Goal: Task Accomplishment & Management: Manage account settings

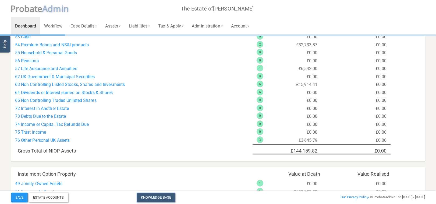
scroll to position [114, 0]
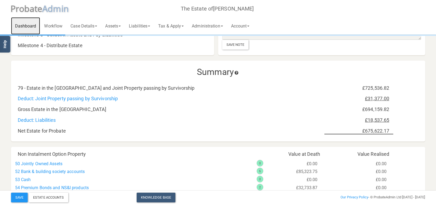
click at [31, 22] on link "Dashboard" at bounding box center [25, 25] width 29 height 17
click at [63, 27] on link "Workflow" at bounding box center [53, 25] width 26 height 17
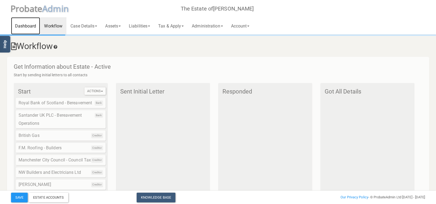
click at [20, 23] on link "Dashboard" at bounding box center [25, 25] width 29 height 17
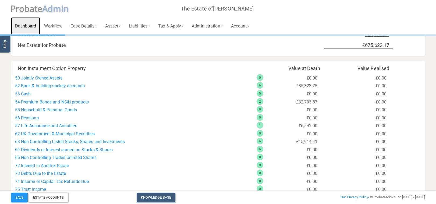
scroll to position [228, 0]
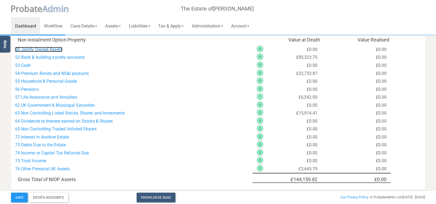
click at [55, 48] on link "50 Jointly Owned Assets" at bounding box center [38, 49] width 47 height 5
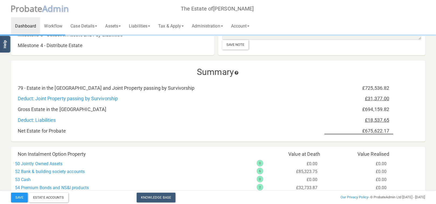
scroll to position [228, 0]
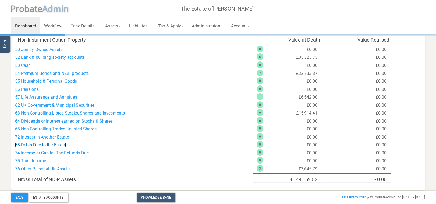
click at [57, 144] on link "73 Debts Due to the Estate" at bounding box center [40, 144] width 51 height 5
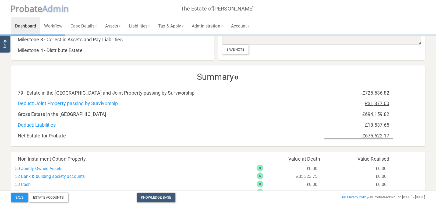
scroll to position [138, 0]
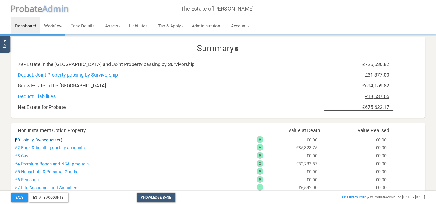
click at [56, 139] on link "50 Jointly Owned Assets" at bounding box center [38, 139] width 47 height 5
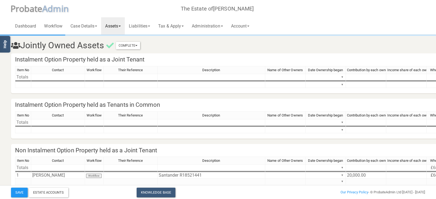
click at [356, 20] on div "Dashboard Workflow Case Details Deceased & Case Details Personal Representative…" at bounding box center [218, 17] width 415 height 34
click at [134, 43] on button "Complete" at bounding box center [128, 46] width 24 height 8
click at [108, 54] on link "Mark As Incomplete" at bounding box center [118, 55] width 43 height 8
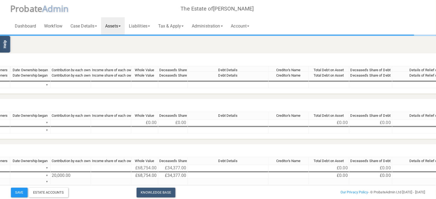
scroll to position [71, 296]
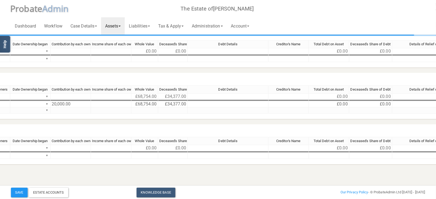
click at [62, 103] on td "20,000.00" at bounding box center [71, 104] width 40 height 6
click at [78, 104] on td "20,000.00" at bounding box center [71, 104] width 40 height 6
click at [78, 104] on textarea "20,000.00" at bounding box center [70, 104] width 41 height 6
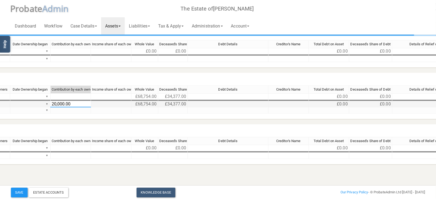
type textarea "0"
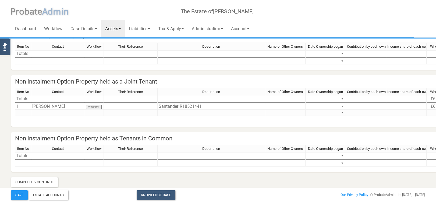
scroll to position [0, 0]
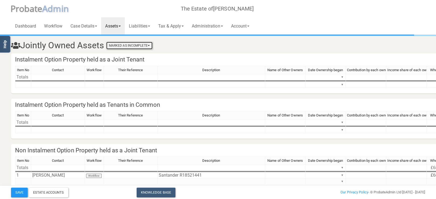
click at [137, 46] on button "Marked As Incomplete" at bounding box center [129, 46] width 46 height 8
click at [134, 61] on link "Mark As Complete" at bounding box center [131, 63] width 43 height 8
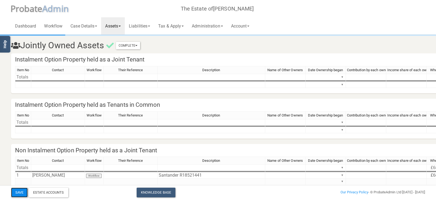
click at [19, 192] on button "Save" at bounding box center [19, 192] width 17 height 10
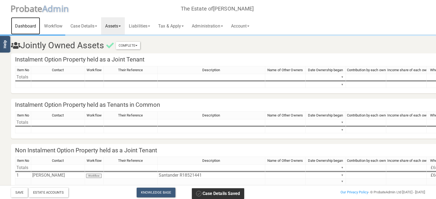
click at [27, 26] on link "Dashboard" at bounding box center [25, 25] width 29 height 17
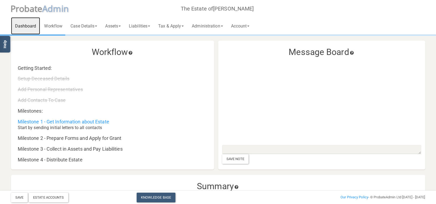
scroll to position [143, 0]
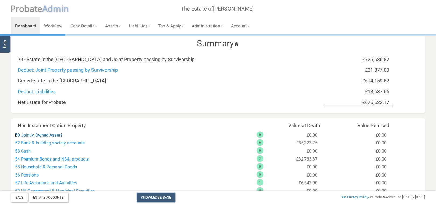
click at [45, 137] on link "50 Jointly Owned Assets" at bounding box center [38, 134] width 47 height 5
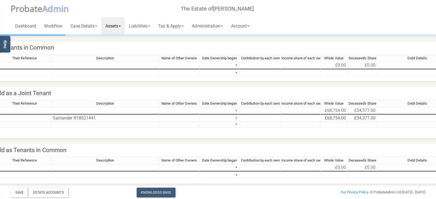
scroll to position [0, 106]
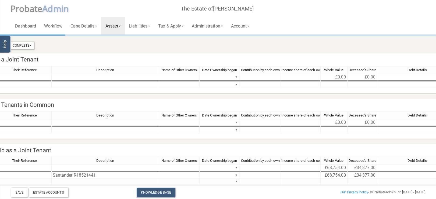
click at [24, 41] on div "Complete Mark As Incomplete Mark As Complete" at bounding box center [17, 45] width 34 height 10
click at [25, 44] on button "Complete" at bounding box center [22, 46] width 24 height 8
click at [20, 63] on link "Mark As Complete" at bounding box center [12, 63] width 43 height 8
click at [25, 46] on button "Complete" at bounding box center [22, 46] width 24 height 8
click at [21, 57] on link "Mark As Incomplete" at bounding box center [12, 55] width 43 height 8
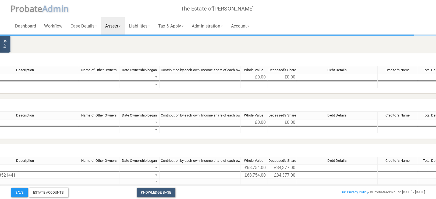
scroll to position [0, 101]
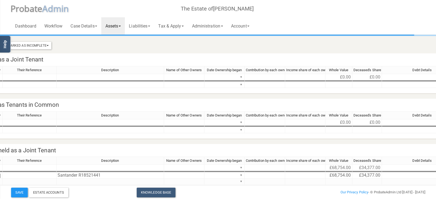
click at [240, 174] on div "Item No Contact Workflow Their Reference Description Name of Other Owners Date …" at bounding box center [359, 175] width 890 height 38
type textarea "[DATE]"
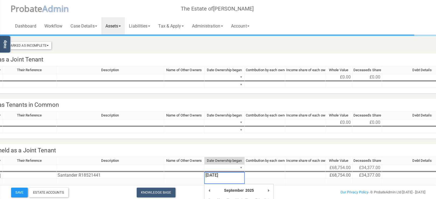
click at [297, 136] on div "Item No Contact Workflow Their Reference Description Name of Other Owners Date …" at bounding box center [359, 124] width 890 height 27
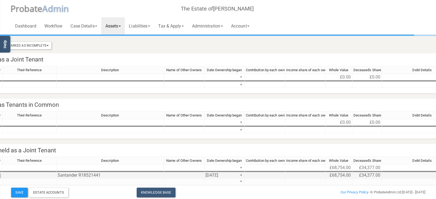
click at [261, 177] on td at bounding box center [265, 175] width 40 height 6
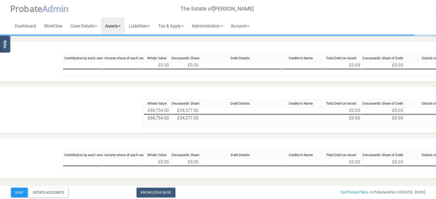
scroll to position [57, 448]
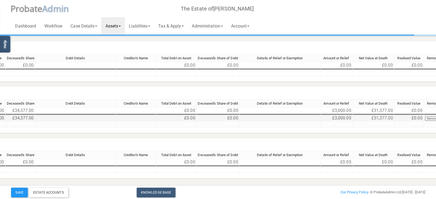
click at [339, 116] on td "£3,000.00" at bounding box center [337, 118] width 32 height 6
type textarea "3,000.00"
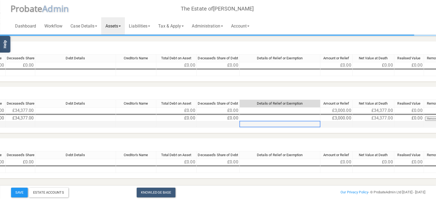
click at [319, 126] on td at bounding box center [280, 124] width 81 height 6
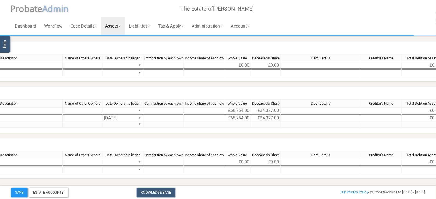
scroll to position [57, 202]
click at [170, 117] on td at bounding box center [165, 118] width 40 height 6
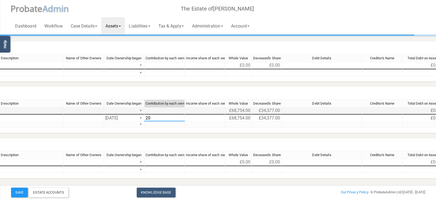
type textarea "2"
type textarea "20,000.00"
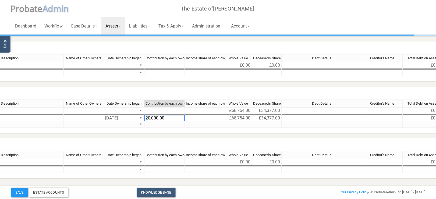
click at [235, 86] on html "</div></div> Help Toggle navigation P robate A dmin The Estate of [PERSON_NAME]…" at bounding box center [16, 78] width 436 height 270
click at [20, 191] on button "Save" at bounding box center [19, 192] width 17 height 10
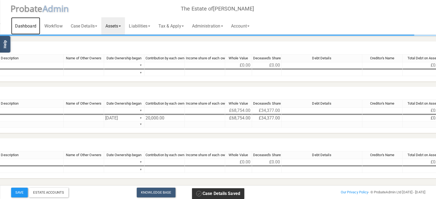
click at [27, 22] on link "Dashboard" at bounding box center [25, 25] width 29 height 17
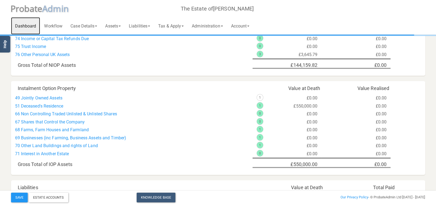
scroll to position [143, 0]
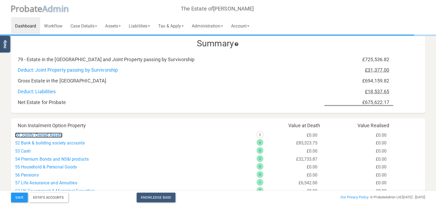
click at [41, 135] on link "50 Jointly Owned Assets" at bounding box center [38, 134] width 47 height 5
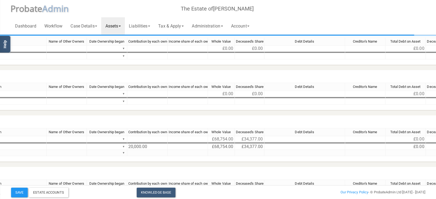
scroll to position [29, 201]
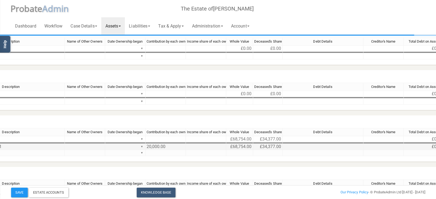
click at [209, 145] on td at bounding box center [206, 146] width 40 height 6
type textarea "0.00"
click at [208, 164] on section "Jointly Owned Assets Marked As Incomplete Mark As Incomplete Mark As Complete I…" at bounding box center [17, 114] width 423 height 215
drag, startPoint x: 20, startPoint y: 193, endPoint x: 40, endPoint y: 176, distance: 26.0
click at [20, 193] on button "Save" at bounding box center [19, 192] width 17 height 10
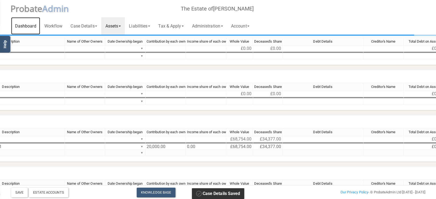
click at [24, 25] on link "Dashboard" at bounding box center [25, 25] width 29 height 17
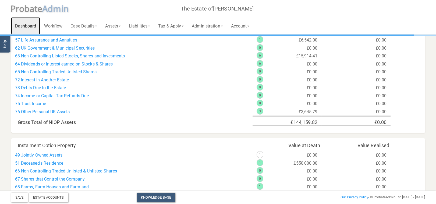
scroll to position [171, 0]
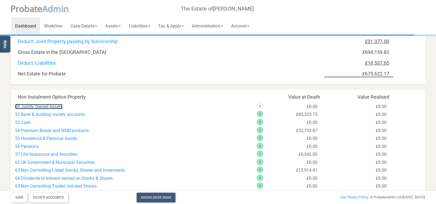
click at [45, 106] on link "50 Jointly Owned Assets" at bounding box center [38, 106] width 47 height 5
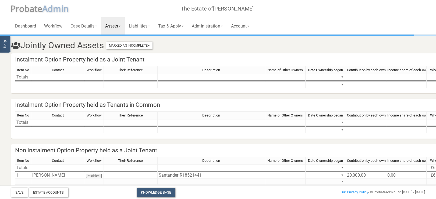
scroll to position [0, 111]
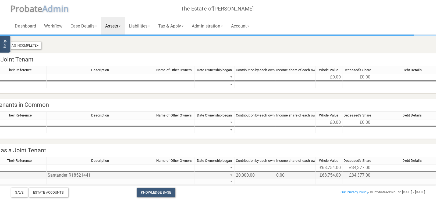
click at [311, 173] on td "0.00" at bounding box center [295, 175] width 40 height 6
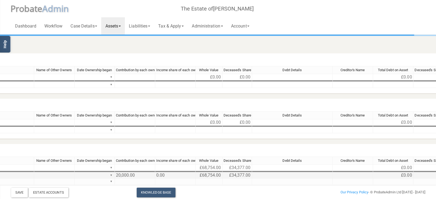
scroll to position [0, 261]
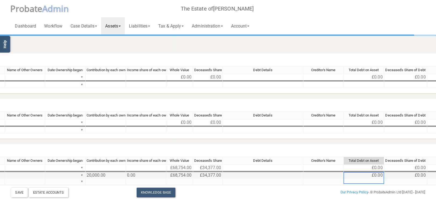
click at [373, 176] on td "£0.00" at bounding box center [364, 175] width 40 height 6
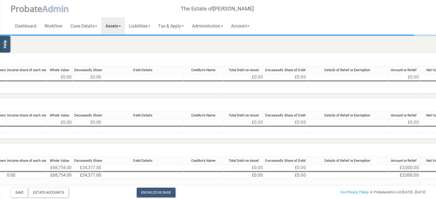
scroll to position [0, 385]
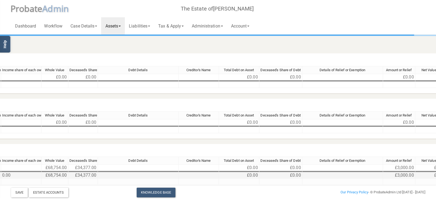
click at [248, 174] on td "£0.00" at bounding box center [239, 175] width 40 height 6
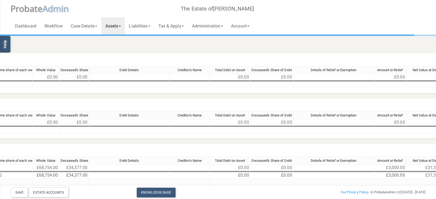
scroll to position [0, 357]
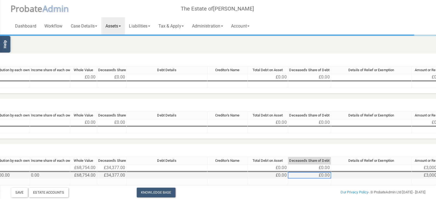
click at [322, 175] on td "£0.00" at bounding box center [309, 175] width 43 height 6
click at [280, 175] on td "£0.00" at bounding box center [268, 175] width 40 height 6
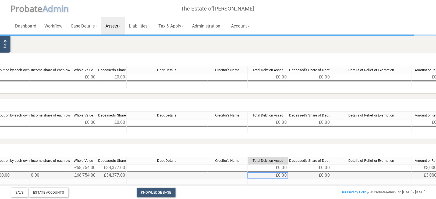
click at [280, 175] on td "£0.00" at bounding box center [268, 175] width 40 height 6
type textarea "0"
type textarea "100"
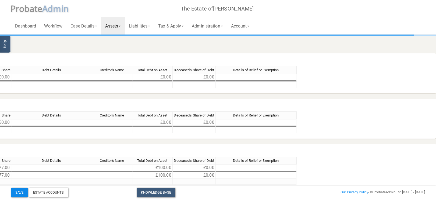
scroll to position [0, 9]
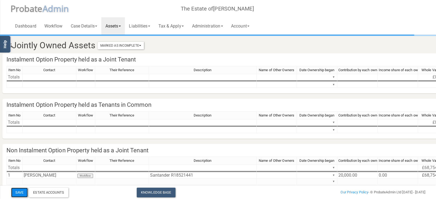
click at [22, 192] on button "Save" at bounding box center [19, 192] width 17 height 10
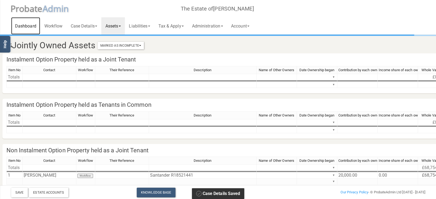
drag, startPoint x: 27, startPoint y: 28, endPoint x: 33, endPoint y: 30, distance: 6.7
click at [27, 27] on link "Dashboard" at bounding box center [25, 25] width 29 height 17
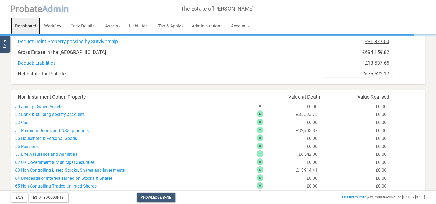
scroll to position [228, 0]
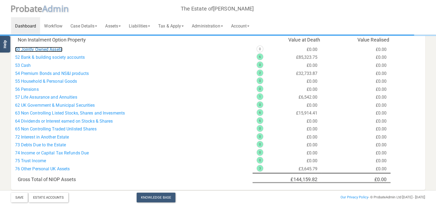
click at [49, 48] on link "50 Jointly Owned Assets" at bounding box center [38, 49] width 47 height 5
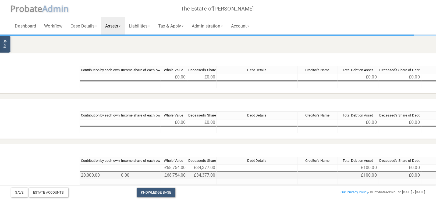
scroll to position [0, 372]
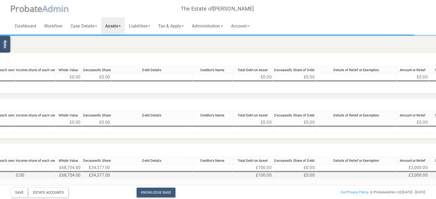
click at [298, 173] on td "£0.00" at bounding box center [294, 175] width 43 height 6
click at [299, 174] on td "£0.00" at bounding box center [294, 175] width 43 height 6
type textarea "0"
type textarea "100.00"
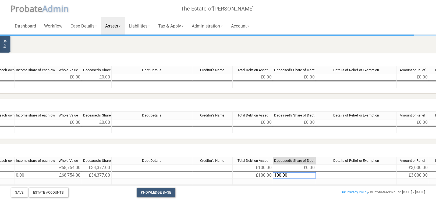
drag, startPoint x: 257, startPoint y: 186, endPoint x: 256, endPoint y: 189, distance: 3.3
click at [257, 185] on div "Save Estate Accounts Knowledge Base Add New Case Our Privacy Policy - © Probate…" at bounding box center [218, 191] width 423 height 12
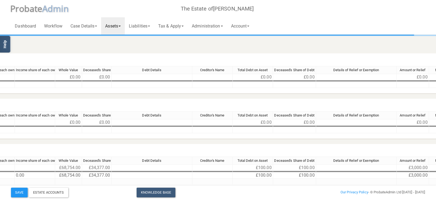
scroll to position [0, 472]
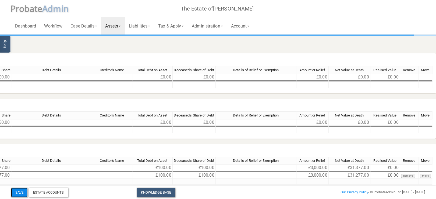
click at [17, 192] on button "Save" at bounding box center [19, 192] width 17 height 10
click at [31, 26] on link "Dashboard" at bounding box center [25, 25] width 29 height 17
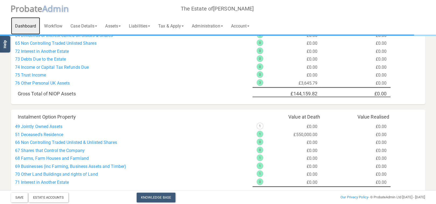
scroll to position [228, 0]
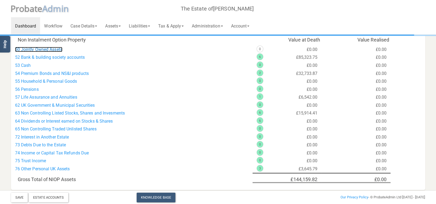
click at [46, 50] on link "50 Jointly Owned Assets" at bounding box center [38, 49] width 47 height 5
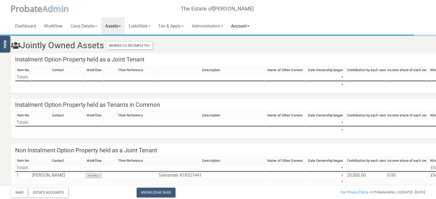
click at [251, 29] on link "Account" at bounding box center [240, 25] width 27 height 17
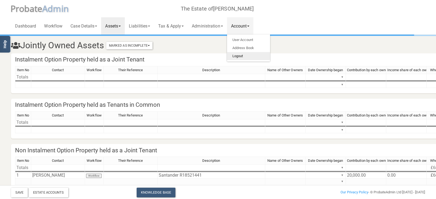
click at [250, 56] on link "Logout" at bounding box center [248, 56] width 43 height 8
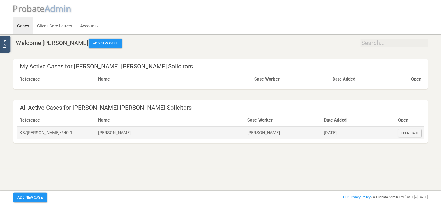
click at [43, 132] on td "KB/[PERSON_NAME]/640.1" at bounding box center [56, 132] width 79 height 12
click at [417, 130] on div "Open Case" at bounding box center [410, 133] width 23 height 8
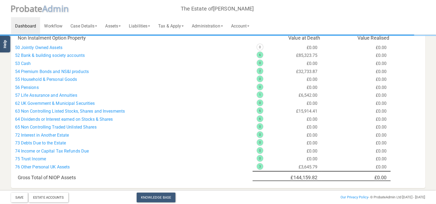
scroll to position [195, 0]
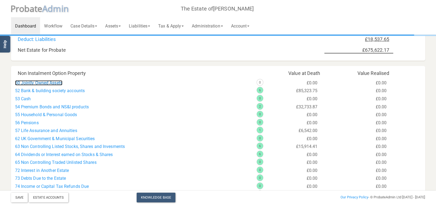
click at [48, 83] on link "50 Jointly Owned Assets" at bounding box center [38, 82] width 47 height 5
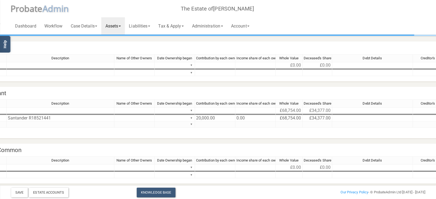
scroll to position [57, 163]
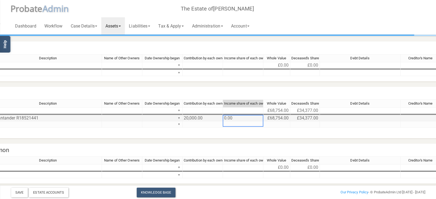
click at [244, 117] on td "0.00" at bounding box center [243, 118] width 40 height 6
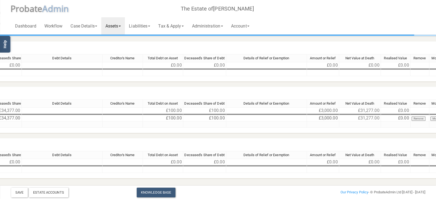
scroll to position [57, 472]
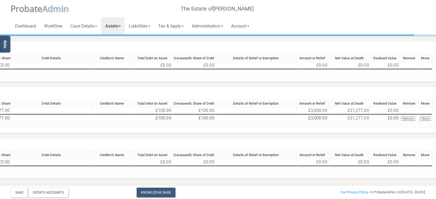
click at [196, 107] on div "Deceased's Share of Debt" at bounding box center [194, 104] width 43 height 8
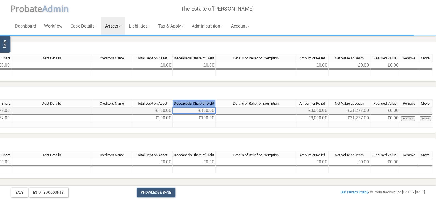
click at [197, 110] on td "£100.00" at bounding box center [194, 110] width 43 height 6
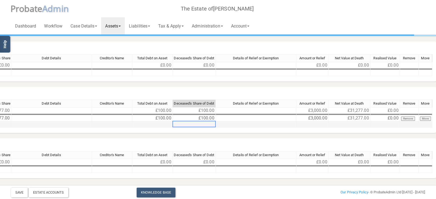
click at [203, 121] on td at bounding box center [194, 124] width 43 height 6
click at [203, 116] on td "£100.00" at bounding box center [194, 118] width 43 height 6
click at [162, 119] on td "£100.00" at bounding box center [152, 118] width 40 height 6
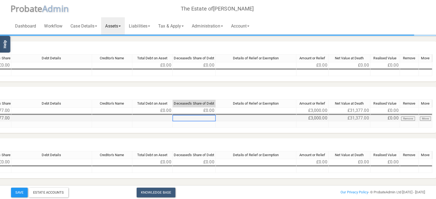
click at [205, 120] on td at bounding box center [194, 118] width 43 height 6
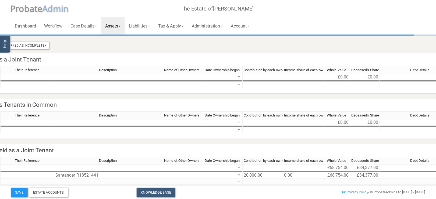
scroll to position [0, 31]
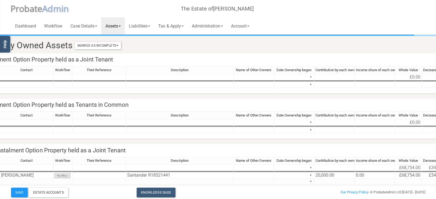
click at [101, 41] on div "Marked As Incomplete Mark As Incomplete Mark As Complete" at bounding box center [98, 45] width 46 height 10
click at [98, 46] on button "Marked As Incomplete" at bounding box center [98, 46] width 46 height 8
click at [97, 56] on link "Mark As Incomplete" at bounding box center [99, 55] width 43 height 8
click at [99, 45] on button "Marked As Incomplete" at bounding box center [98, 46] width 46 height 8
click at [105, 64] on link "Mark As Complete" at bounding box center [99, 63] width 43 height 8
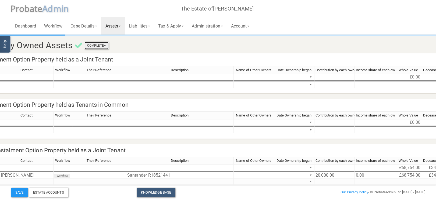
click at [98, 46] on button "Complete" at bounding box center [97, 46] width 24 height 8
click at [99, 52] on link "Mark As Incomplete" at bounding box center [87, 55] width 43 height 8
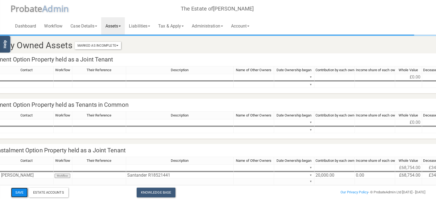
click at [18, 190] on button "Save" at bounding box center [19, 192] width 17 height 10
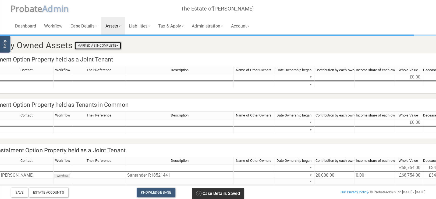
click at [99, 44] on button "Marked As Incomplete" at bounding box center [98, 46] width 46 height 8
click at [101, 61] on link "Mark As Complete" at bounding box center [99, 63] width 43 height 8
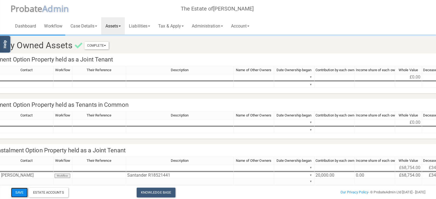
click at [20, 192] on button "Save" at bounding box center [19, 192] width 17 height 10
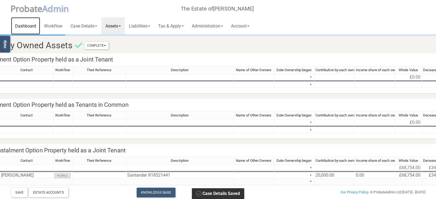
click at [30, 22] on link "Dashboard" at bounding box center [25, 25] width 29 height 17
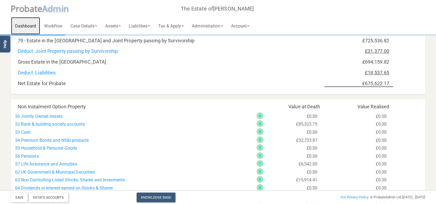
scroll to position [200, 0]
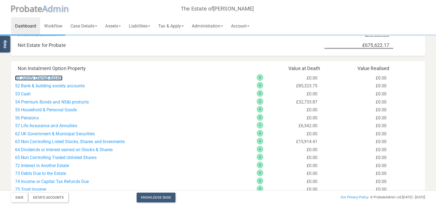
click at [44, 78] on link "50 Jointly Owned Assets" at bounding box center [38, 77] width 47 height 5
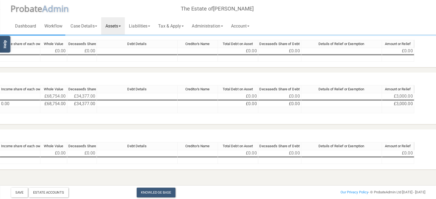
scroll to position [72, 0]
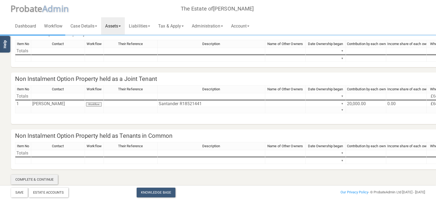
click at [27, 176] on div "Complete & Continue" at bounding box center [34, 179] width 47 height 10
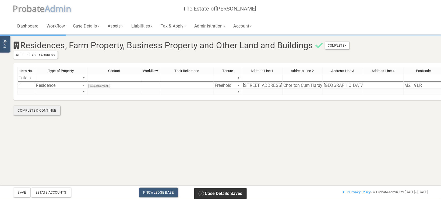
click at [41, 108] on div "Complete & Continue" at bounding box center [36, 111] width 47 height 10
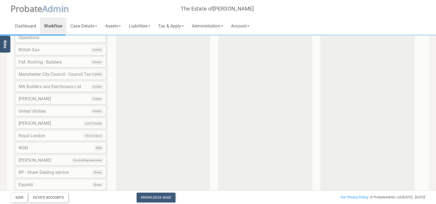
scroll to position [193, 0]
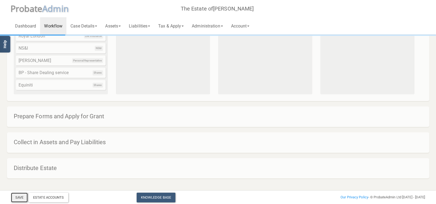
click at [17, 199] on button "Save" at bounding box center [19, 197] width 17 height 10
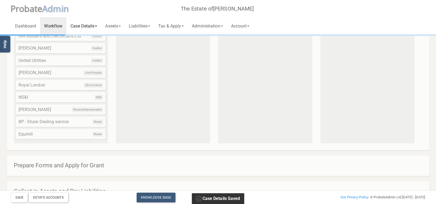
click at [88, 26] on link "Case Details" at bounding box center [83, 25] width 35 height 17
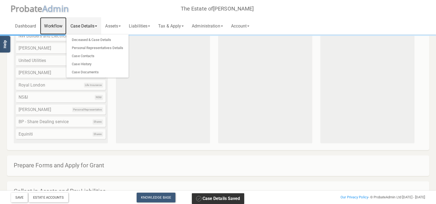
click at [51, 30] on link "Workflow" at bounding box center [53, 25] width 26 height 17
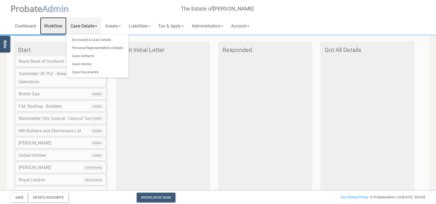
scroll to position [22, 0]
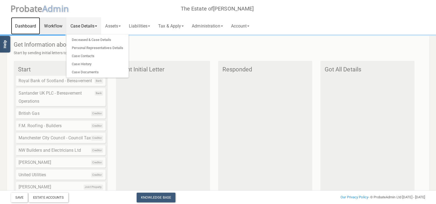
click at [30, 23] on link "Dashboard" at bounding box center [25, 25] width 29 height 17
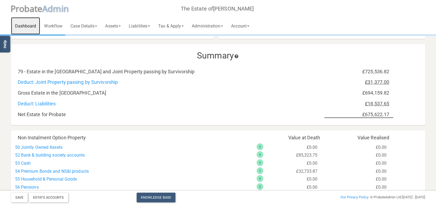
scroll to position [114, 0]
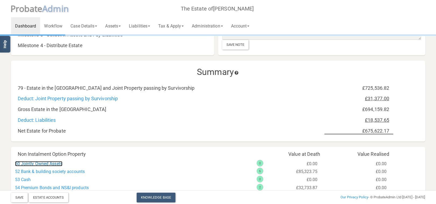
click at [56, 162] on link "50 Jointly Owned Assets" at bounding box center [38, 163] width 47 height 5
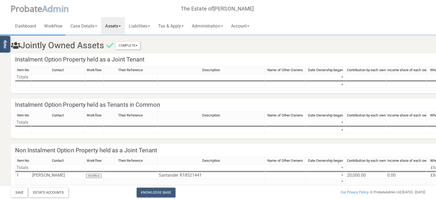
click at [115, 25] on link "Assets" at bounding box center [113, 25] width 24 height 17
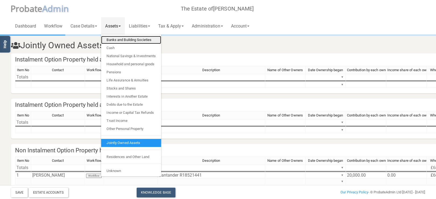
click at [119, 39] on link "Banks and Building Societies" at bounding box center [131, 40] width 60 height 8
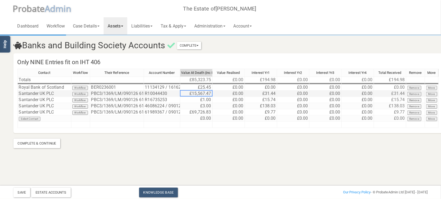
click at [203, 94] on td "£15,567.47" at bounding box center [196, 93] width 32 height 6
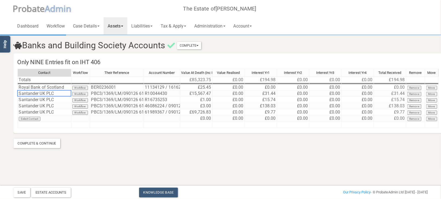
drag, startPoint x: 36, startPoint y: 93, endPoint x: 37, endPoint y: 83, distance: 9.8
click at [37, 83] on tbody "Totals £85,323.75 £0.00 £194.98 £0.00 £0.00 £0.00 £194.98 Royal Bank of Scotlan…" at bounding box center [227, 101] width 421 height 51
click at [96, 157] on section "Banks and Building Society Accounts Complete Mark As Incomplete Mark As Complet…" at bounding box center [220, 84] width 441 height 168
click at [123, 28] on link "Assets" at bounding box center [116, 25] width 24 height 17
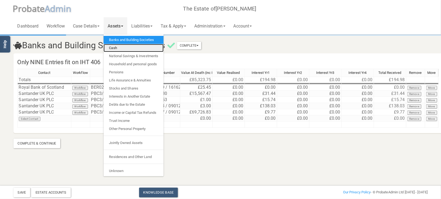
click at [123, 50] on link "Cash" at bounding box center [134, 48] width 60 height 8
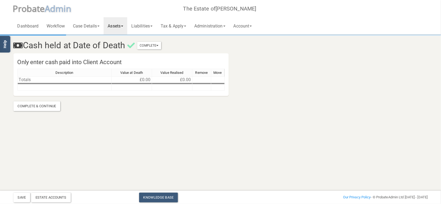
click at [118, 26] on link "Assets" at bounding box center [116, 25] width 24 height 17
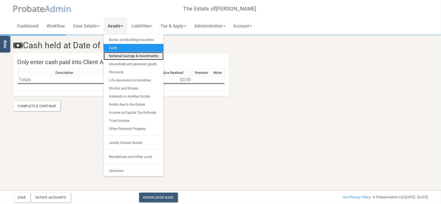
drag, startPoint x: 117, startPoint y: 55, endPoint x: 124, endPoint y: 36, distance: 20.3
click at [117, 55] on link "National Savings & Investments" at bounding box center [134, 56] width 60 height 8
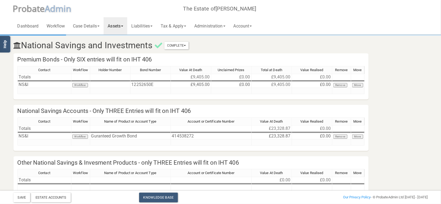
click at [121, 27] on link "Assets" at bounding box center [116, 25] width 24 height 17
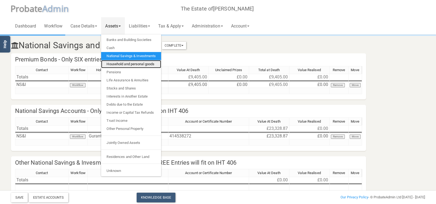
click at [122, 63] on link "Household and personal goods" at bounding box center [131, 64] width 60 height 8
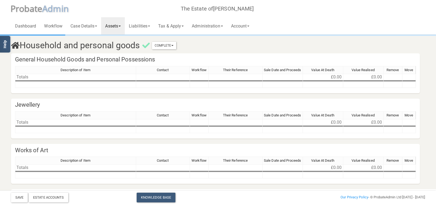
click at [123, 30] on link "Assets" at bounding box center [113, 25] width 24 height 17
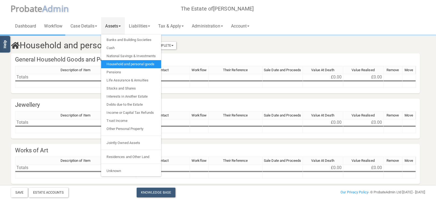
click at [117, 66] on link "Household and personal goods" at bounding box center [131, 64] width 60 height 8
click at [117, 70] on link "Pensions" at bounding box center [131, 72] width 60 height 8
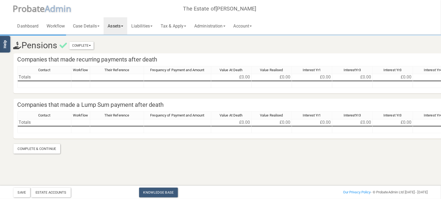
click at [119, 27] on link "Assets" at bounding box center [116, 25] width 24 height 17
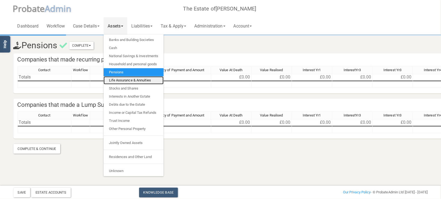
click at [120, 78] on link "Life Assurance & Annuities" at bounding box center [134, 80] width 60 height 8
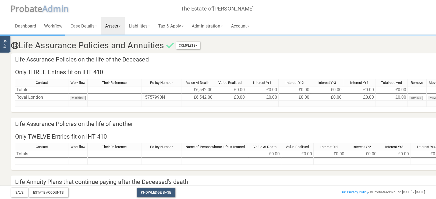
click at [118, 26] on link "Assets" at bounding box center [113, 25] width 24 height 17
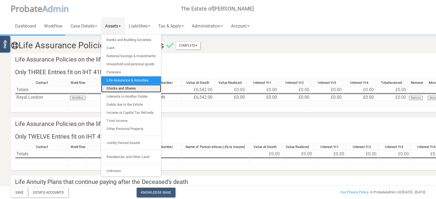
click at [123, 86] on link "Stocks and Shares" at bounding box center [131, 88] width 60 height 8
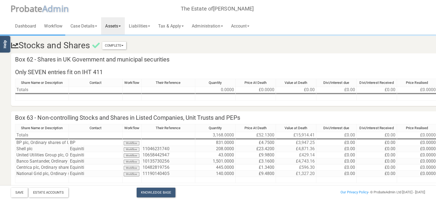
click at [310, 15] on div "Dashboard Workflow Case Details Deceased & Case Details Personal Representative…" at bounding box center [218, 17] width 415 height 34
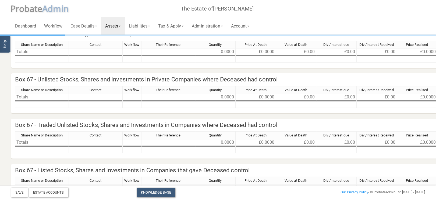
scroll to position [296, 0]
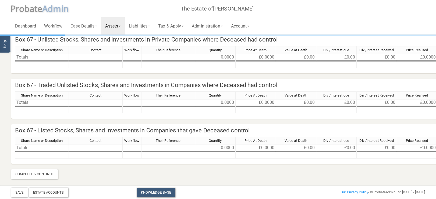
drag, startPoint x: 125, startPoint y: 27, endPoint x: 122, endPoint y: 34, distance: 7.4
click at [124, 27] on link "Assets" at bounding box center [113, 25] width 24 height 17
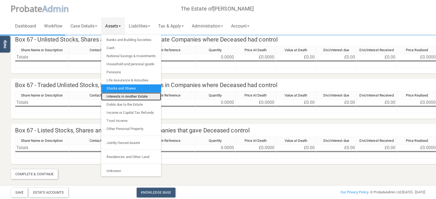
click at [121, 95] on link "Interests in Another Estate" at bounding box center [131, 96] width 60 height 8
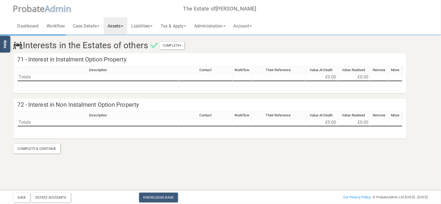
click at [119, 33] on link "Assets" at bounding box center [116, 25] width 24 height 17
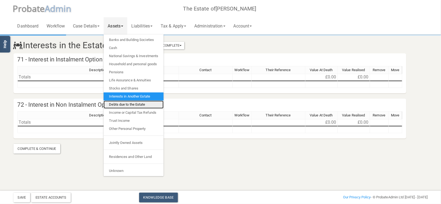
click at [126, 101] on link "Debts due to the Estate" at bounding box center [134, 104] width 60 height 8
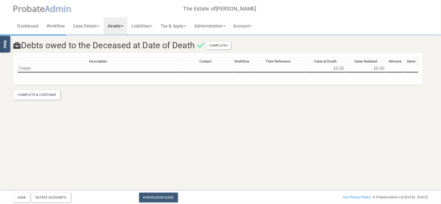
click at [123, 23] on link "Assets" at bounding box center [116, 25] width 24 height 17
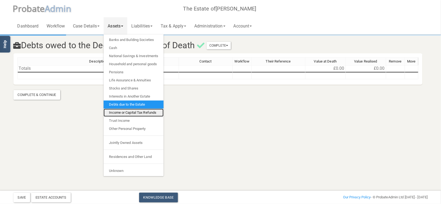
click at [129, 110] on link "Income or Capital Tax Refunds" at bounding box center [134, 112] width 60 height 8
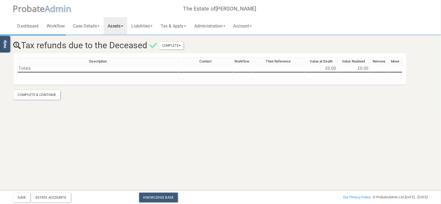
click at [122, 30] on link "Assets" at bounding box center [116, 25] width 24 height 17
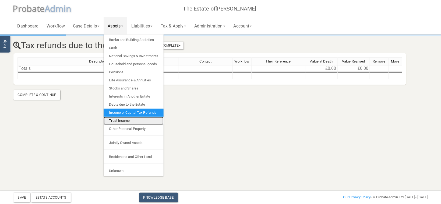
click at [129, 119] on link "Trust Income" at bounding box center [134, 121] width 60 height 8
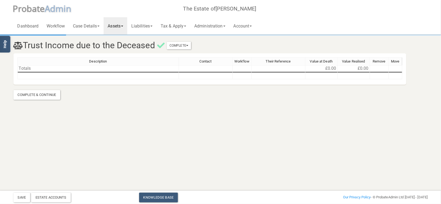
drag, startPoint x: 121, startPoint y: 23, endPoint x: 149, endPoint y: 99, distance: 80.7
click at [121, 23] on link "Assets" at bounding box center [116, 25] width 24 height 17
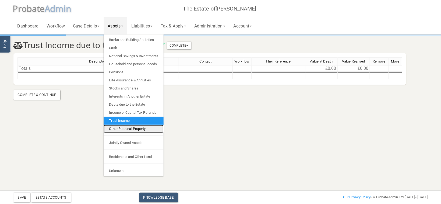
click at [142, 128] on link "Other Personal Property" at bounding box center [134, 129] width 60 height 8
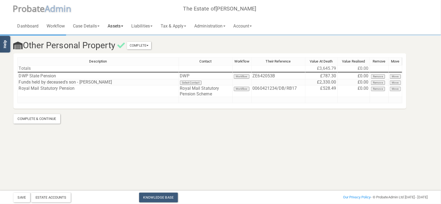
click at [121, 23] on link "Assets" at bounding box center [116, 25] width 24 height 17
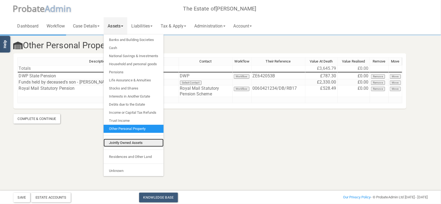
click at [130, 144] on link "Jointly Owned Assets" at bounding box center [134, 143] width 60 height 8
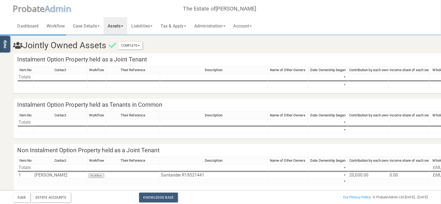
click at [121, 28] on link "Assets" at bounding box center [116, 25] width 24 height 17
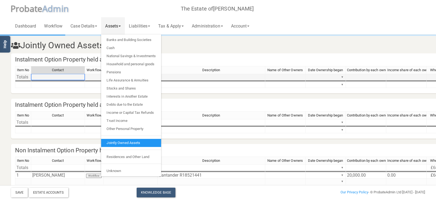
click at [52, 75] on td at bounding box center [58, 77] width 54 height 6
click at [169, 50] on div "Jointly Owned Assets Complete Mark As Incomplete Mark As Complete" at bounding box center [218, 44] width 423 height 18
click at [191, 48] on h3 "Jointly Owned Assets Complete Mark As Incomplete Mark As Complete" at bounding box center [183, 45] width 352 height 9
click at [127, 142] on link "Jointly Owned Assets" at bounding box center [131, 143] width 60 height 8
click at [121, 23] on link "Assets" at bounding box center [113, 25] width 24 height 17
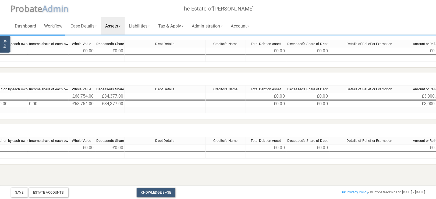
scroll to position [72, 369]
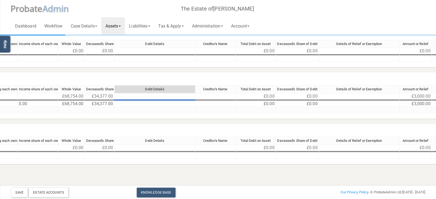
click at [153, 102] on td at bounding box center [155, 104] width 81 height 6
type textarea "j"
type textarea "Joint bank account"
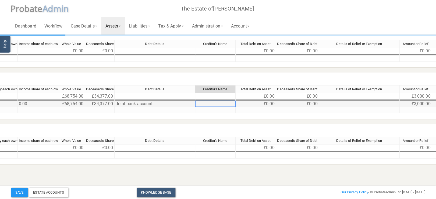
click at [227, 103] on td at bounding box center [215, 104] width 40 height 6
type textarea "Santander"
click at [249, 112] on td at bounding box center [256, 110] width 40 height 6
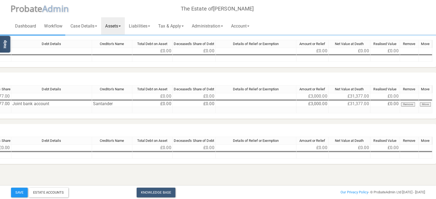
scroll to position [72, 430]
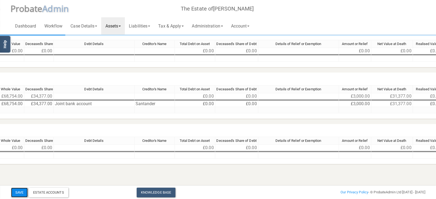
drag, startPoint x: 15, startPoint y: 194, endPoint x: 19, endPoint y: 192, distance: 4.8
click at [15, 194] on button "Save" at bounding box center [19, 192] width 17 height 10
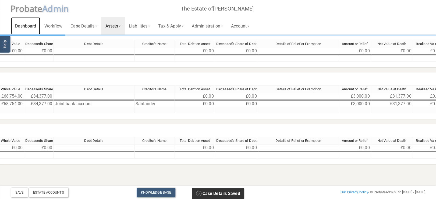
click at [34, 30] on link "Dashboard" at bounding box center [25, 25] width 29 height 17
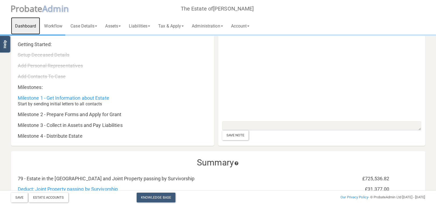
scroll to position [109, 0]
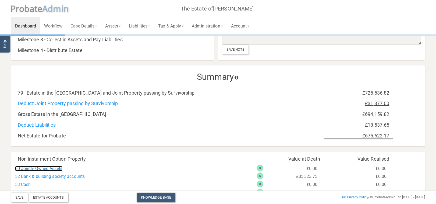
click at [52, 168] on link "50 Jointly Owned Assets" at bounding box center [38, 168] width 47 height 5
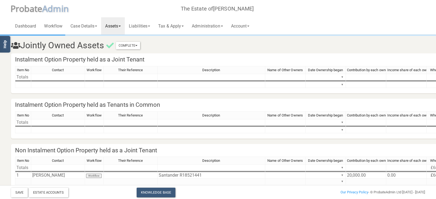
scroll to position [77, 0]
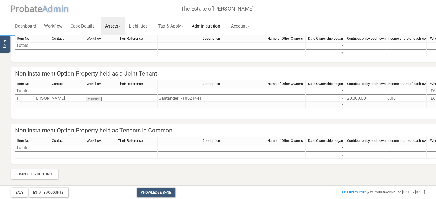
click at [206, 27] on link "Administration" at bounding box center [207, 25] width 39 height 17
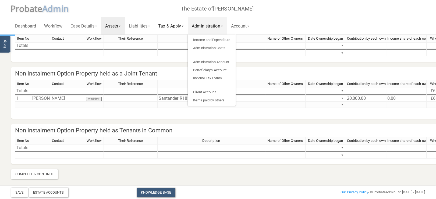
click at [178, 21] on link "Tax & Apply" at bounding box center [171, 25] width 34 height 17
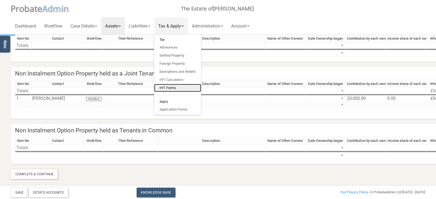
click at [176, 89] on link "IHT Forms" at bounding box center [177, 88] width 47 height 8
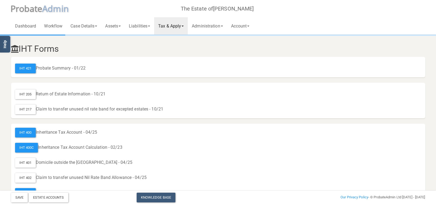
scroll to position [57, 0]
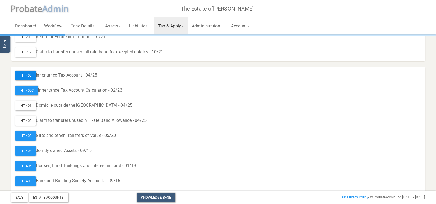
click at [31, 79] on div "IHT 400" at bounding box center [25, 76] width 21 height 10
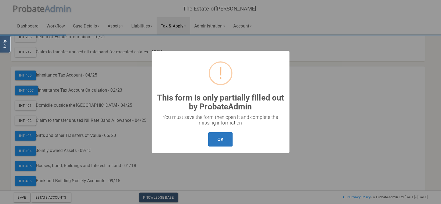
click at [227, 144] on button "OK" at bounding box center [220, 139] width 24 height 14
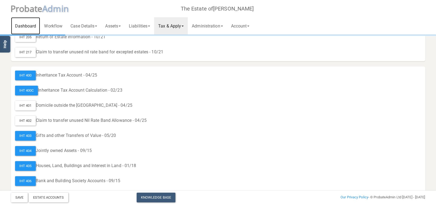
click at [28, 25] on link "Dashboard" at bounding box center [25, 25] width 29 height 17
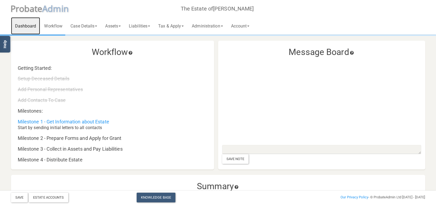
scroll to position [143, 0]
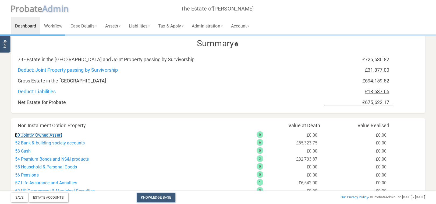
click at [46, 137] on link "50 Jointly Owned Assets" at bounding box center [38, 134] width 47 height 5
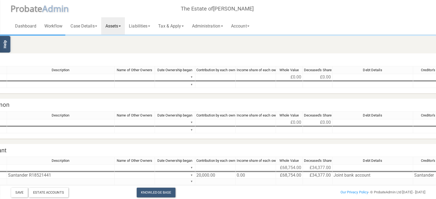
scroll to position [0, 151]
click at [218, 25] on link "Administration" at bounding box center [207, 25] width 39 height 17
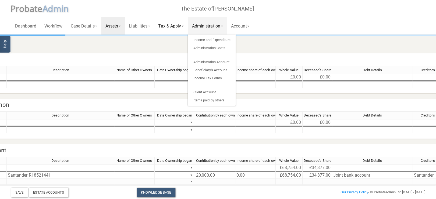
click at [169, 26] on link "Tax & Apply" at bounding box center [171, 25] width 34 height 17
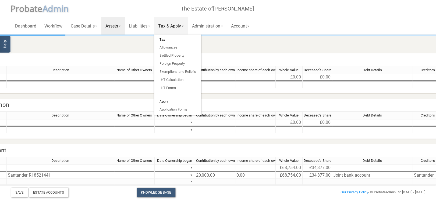
click at [111, 22] on link "Assets" at bounding box center [113, 25] width 24 height 17
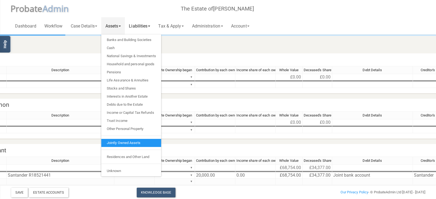
click at [147, 26] on link "Liabilities" at bounding box center [139, 25] width 29 height 17
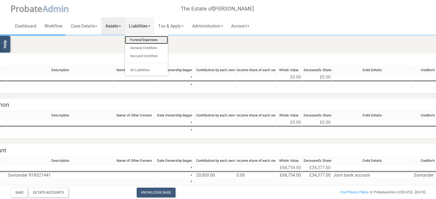
click at [146, 41] on link "Funeral Expenses" at bounding box center [146, 40] width 43 height 8
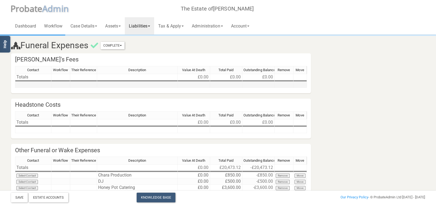
click at [44, 85] on td at bounding box center [33, 85] width 36 height 6
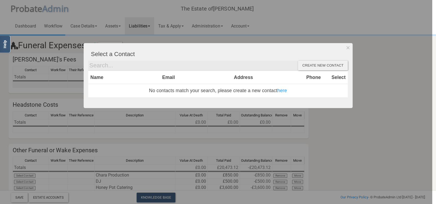
click at [44, 85] on div at bounding box center [216, 102] width 433 height 204
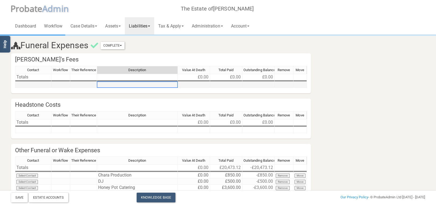
click at [134, 85] on td at bounding box center [137, 85] width 81 height 6
type textarea "Paul Hilton Funeral Services"
click at [199, 84] on td at bounding box center [194, 85] width 32 height 6
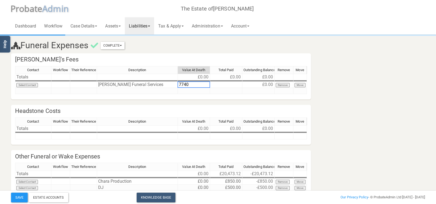
click at [215, 94] on div "Contact Workflow Their Reference Description Value At Death Total Paid Outstand…" at bounding box center [161, 82] width 292 height 33
click at [201, 82] on textarea "7740" at bounding box center [194, 84] width 33 height 6
type textarea "7740.00"
click at [235, 93] on td at bounding box center [226, 91] width 32 height 6
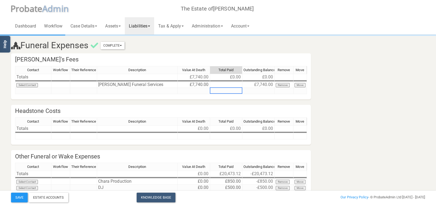
scroll to position [77, 0]
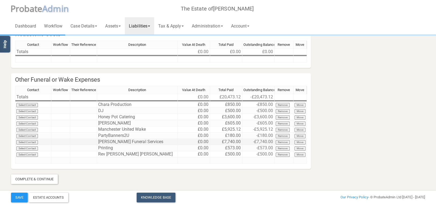
click at [284, 142] on button "Remove" at bounding box center [283, 142] width 14 height 4
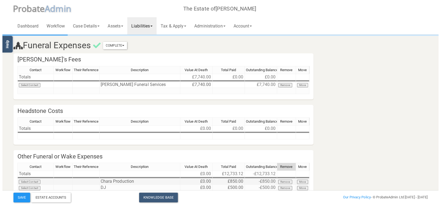
scroll to position [71, 0]
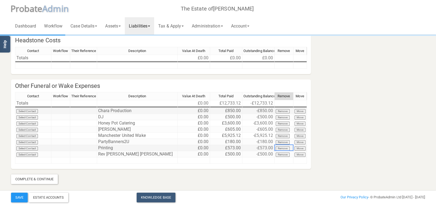
click at [136, 111] on td "Chara Production" at bounding box center [137, 111] width 81 height 6
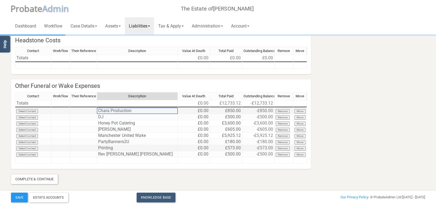
click at [137, 108] on td "Chara Production" at bounding box center [137, 111] width 81 height 6
type textarea "Chara Production"
drag, startPoint x: 138, startPoint y: 110, endPoint x: 96, endPoint y: 107, distance: 41.8
click at [97, 107] on textarea "Chara Production" at bounding box center [137, 110] width 81 height 6
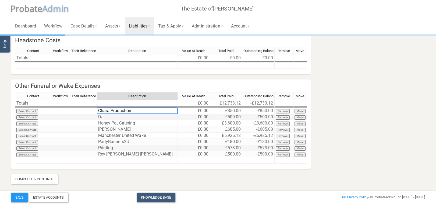
click at [113, 116] on td "DJ" at bounding box center [137, 117] width 81 height 6
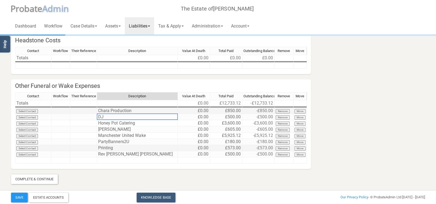
click at [113, 112] on td "Chara Production" at bounding box center [137, 111] width 81 height 6
drag, startPoint x: 66, startPoint y: 111, endPoint x: 55, endPoint y: 111, distance: 11.3
click at [65, 111] on td at bounding box center [60, 111] width 19 height 6
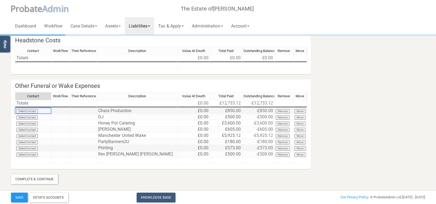
click at [30, 111] on td "Select Contact" at bounding box center [33, 111] width 36 height 6
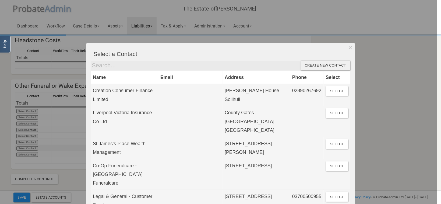
click at [307, 67] on div "Create new contact" at bounding box center [326, 66] width 50 height 10
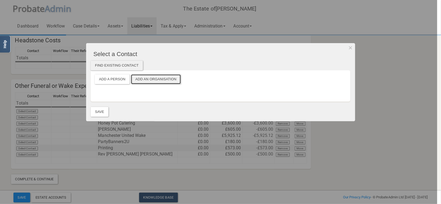
click at [150, 79] on button "Add an Organisation" at bounding box center [156, 79] width 50 height 10
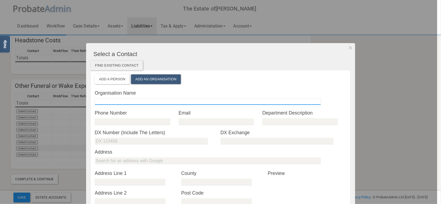
click at [120, 101] on input "text" at bounding box center [208, 101] width 226 height 7
paste input "Chara Production"
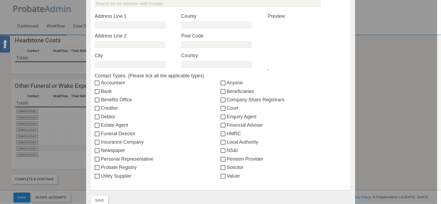
scroll to position [206, 0]
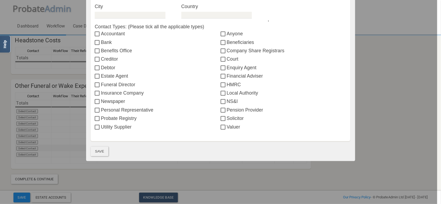
type input "Chara Production"
click at [95, 155] on button "Save" at bounding box center [100, 151] width 18 height 10
click at [107, 83] on label "Funeral Director" at bounding box center [158, 84] width 126 height 7
click at [101, 83] on input "Funeral Director" at bounding box center [98, 85] width 6 height 4
checkbox input "true"
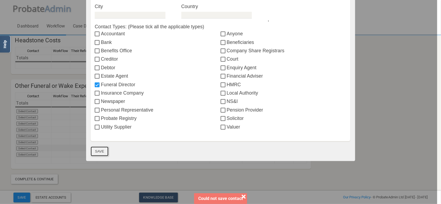
click at [99, 152] on button "Save" at bounding box center [100, 151] width 18 height 10
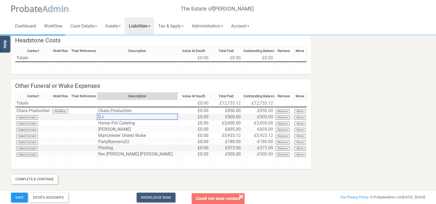
click at [107, 116] on td "DJ" at bounding box center [137, 117] width 81 height 6
type textarea "DJ"
click at [107, 116] on td "DJ" at bounding box center [137, 117] width 81 height 6
type textarea "DJ"
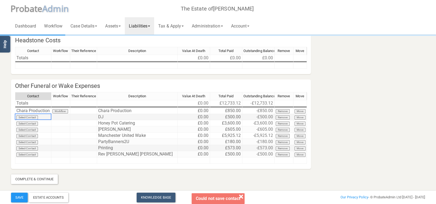
click at [34, 117] on td "Select Contact" at bounding box center [33, 117] width 36 height 6
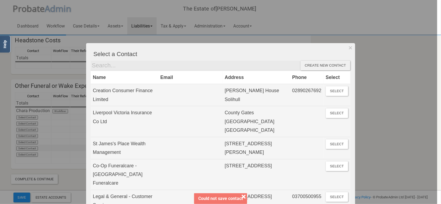
click at [324, 67] on div "Create new contact" at bounding box center [326, 66] width 50 height 10
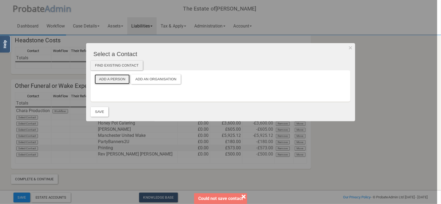
click at [113, 81] on button "Add a Person" at bounding box center [112, 79] width 35 height 10
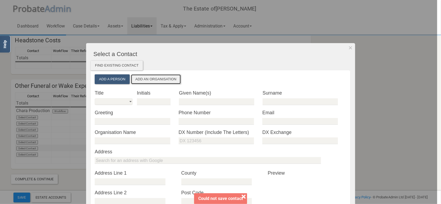
click at [159, 82] on button "Add an Organisation" at bounding box center [156, 79] width 50 height 10
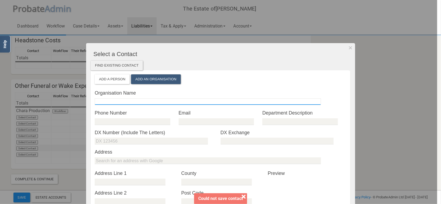
click at [114, 103] on input "text" at bounding box center [208, 101] width 226 height 7
paste input "DJ"
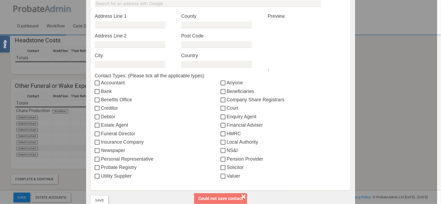
type input "DJ"
click at [110, 132] on label "Funeral Director" at bounding box center [158, 133] width 126 height 7
click at [101, 132] on input "Funeral Director" at bounding box center [98, 134] width 6 height 4
checkbox input "true"
drag, startPoint x: 99, startPoint y: 199, endPoint x: 109, endPoint y: 185, distance: 17.2
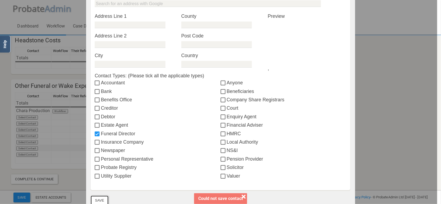
click at [99, 199] on button "Save" at bounding box center [100, 200] width 18 height 10
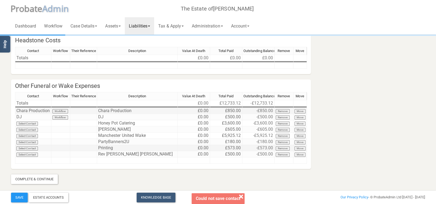
click at [113, 112] on td "Chara Production" at bounding box center [137, 111] width 81 height 6
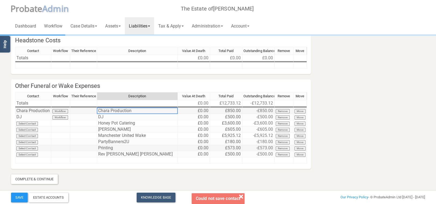
click at [113, 112] on td "Chara Production" at bounding box center [137, 111] width 81 height 6
type textarea "Chara Production"
drag, startPoint x: 133, startPoint y: 110, endPoint x: 73, endPoint y: 106, distance: 60.4
click at [97, 107] on textarea "Chara Production" at bounding box center [137, 110] width 81 height 6
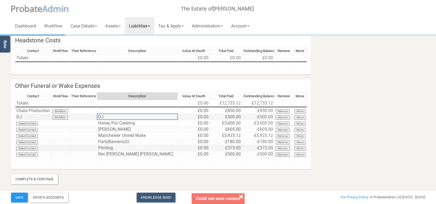
click at [111, 117] on td "DJ" at bounding box center [137, 117] width 81 height 6
type textarea "D"
click at [131, 122] on td "Honey Pot Catering" at bounding box center [137, 123] width 81 height 6
click at [130, 122] on td "Honey Pot Catering" at bounding box center [137, 123] width 81 height 6
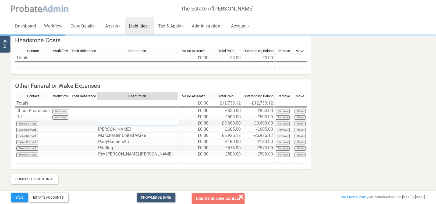
type textarea "Honey Pot Catering"
drag, startPoint x: 150, startPoint y: 124, endPoint x: 63, endPoint y: 124, distance: 86.9
click at [97, 124] on textarea "Honey Pot Catering" at bounding box center [137, 123] width 81 height 6
click at [31, 124] on td "Select Contact" at bounding box center [33, 123] width 36 height 6
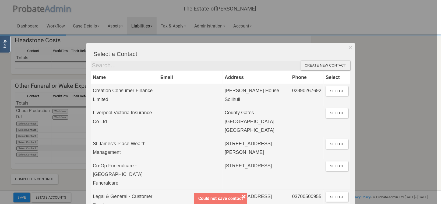
click at [305, 66] on div "Create new contact" at bounding box center [326, 66] width 50 height 10
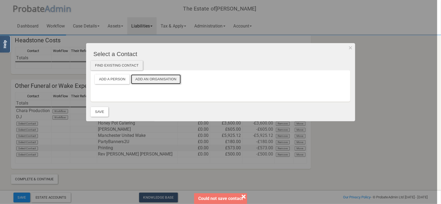
click at [158, 78] on button "Add an Organisation" at bounding box center [156, 79] width 50 height 10
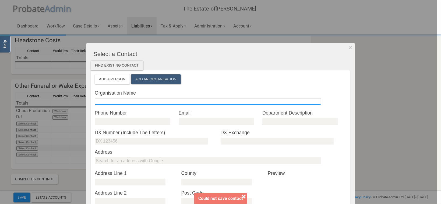
click at [121, 102] on input "text" at bounding box center [208, 101] width 226 height 7
paste input "Honey Pot Catering"
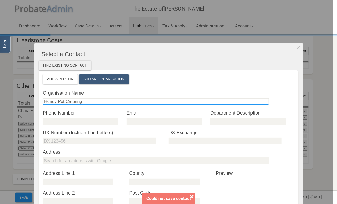
type input "Honey Pot Catering"
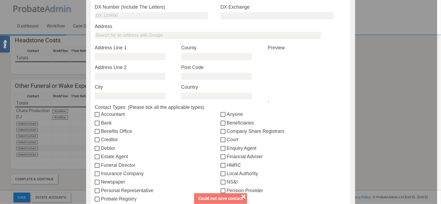
scroll to position [206, 0]
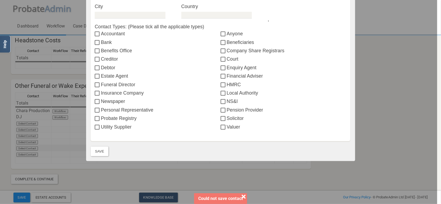
click at [120, 83] on label "Funeral Director" at bounding box center [158, 84] width 126 height 7
click at [101, 83] on input "Funeral Director" at bounding box center [98, 85] width 6 height 4
checkbox input "true"
click at [99, 149] on button "Save" at bounding box center [100, 151] width 18 height 10
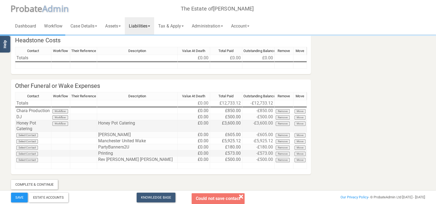
click at [133, 122] on td "Honey Pot Catering" at bounding box center [137, 126] width 81 height 12
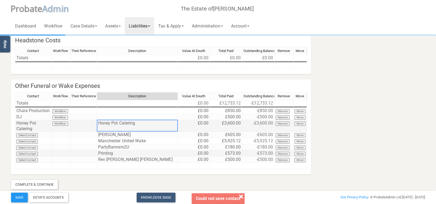
click at [133, 122] on td "Honey Pot Catering" at bounding box center [137, 126] width 81 height 12
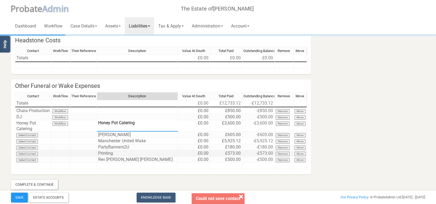
drag, startPoint x: 141, startPoint y: 123, endPoint x: 22, endPoint y: 112, distance: 119.3
click at [97, 120] on textarea "Honey Pot Catering" at bounding box center [137, 126] width 81 height 12
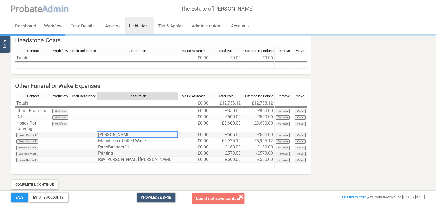
click at [123, 135] on td "Lesene Edwards" at bounding box center [137, 135] width 81 height 6
type textarea "Lesene Edwards"
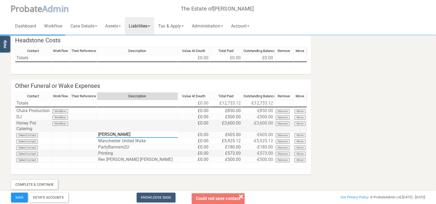
drag, startPoint x: 133, startPoint y: 134, endPoint x: 79, endPoint y: 125, distance: 54.8
click at [97, 131] on textarea "Lesene Edwards" at bounding box center [137, 134] width 81 height 6
click at [33, 135] on td "Select Contact" at bounding box center [33, 135] width 36 height 6
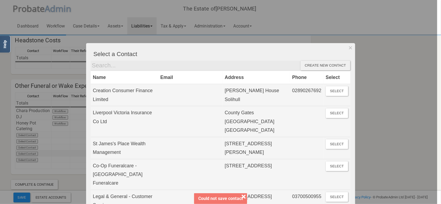
click at [327, 69] on div "Create new contact" at bounding box center [326, 66] width 50 height 10
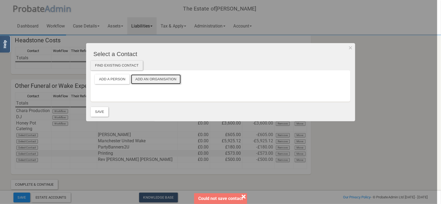
click at [166, 80] on button "Add an Organisation" at bounding box center [156, 79] width 50 height 10
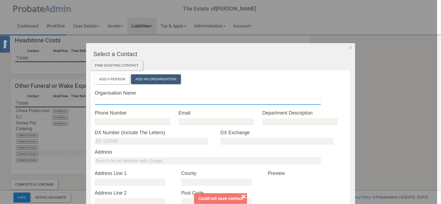
click at [113, 102] on input "text" at bounding box center [208, 101] width 226 height 7
paste input "Lesene Edwards"
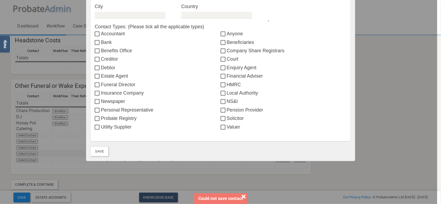
type input "Lesene Edwards"
click at [112, 85] on label "Funeral Director" at bounding box center [158, 84] width 126 height 7
click at [101, 85] on input "Funeral Director" at bounding box center [98, 85] width 6 height 4
checkbox input "true"
click at [97, 152] on button "Save" at bounding box center [100, 151] width 18 height 10
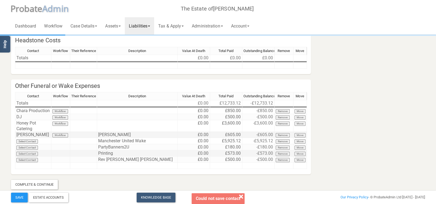
click at [119, 135] on td "Lesene Edwards" at bounding box center [137, 135] width 81 height 6
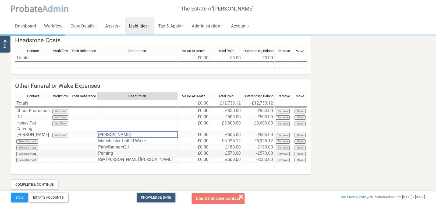
drag, startPoint x: 119, startPoint y: 135, endPoint x: 129, endPoint y: 134, distance: 10.6
click at [119, 135] on td "Lesene Edwards" at bounding box center [137, 135] width 81 height 6
drag, startPoint x: 133, startPoint y: 134, endPoint x: 61, endPoint y: 127, distance: 72.1
click at [97, 131] on textarea "Lesene Edwards" at bounding box center [137, 134] width 81 height 6
click at [122, 139] on td "Manchester United Wake" at bounding box center [137, 141] width 81 height 6
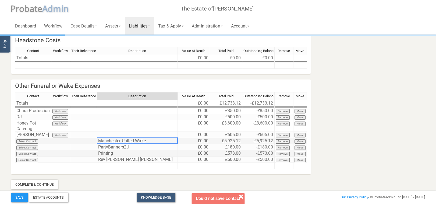
click at [122, 139] on td "Manchester United Wake" at bounding box center [137, 141] width 81 height 6
type textarea "Manchester United Wake"
drag, startPoint x: 152, startPoint y: 140, endPoint x: 60, endPoint y: 132, distance: 91.6
click at [97, 137] on textarea "Manchester United Wake" at bounding box center [137, 140] width 81 height 6
click at [153, 142] on textarea "Manchester United Wake" at bounding box center [137, 140] width 81 height 6
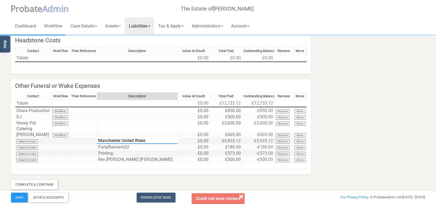
drag, startPoint x: 151, startPoint y: 141, endPoint x: 92, endPoint y: 139, distance: 59.8
click at [97, 139] on textarea "Manchester United Wake" at bounding box center [137, 140] width 81 height 6
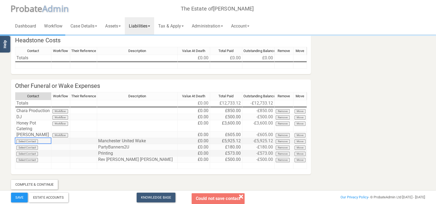
click at [33, 141] on td "Select Contact" at bounding box center [33, 141] width 36 height 6
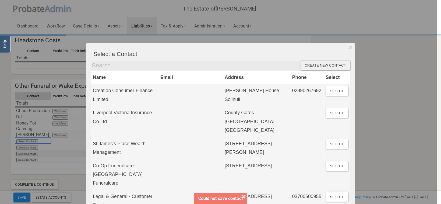
click at [318, 64] on div "Create new contact" at bounding box center [326, 66] width 50 height 10
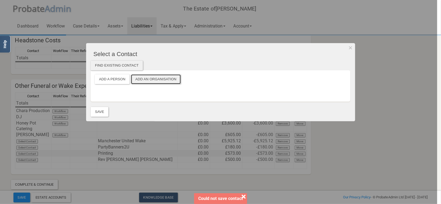
drag, startPoint x: 152, startPoint y: 78, endPoint x: 146, endPoint y: 78, distance: 6.2
click at [152, 78] on button "Add an Organisation" at bounding box center [156, 79] width 50 height 10
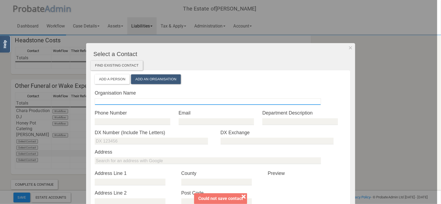
click at [109, 103] on input "text" at bounding box center [208, 101] width 226 height 7
paste input "Manchester United Wake"
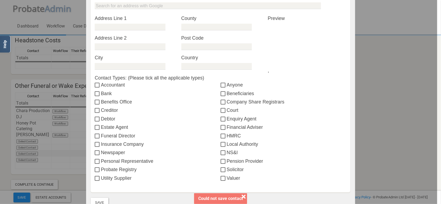
scroll to position [188, 0]
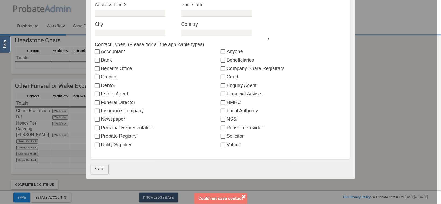
type input "Manchester United Wake"
click at [101, 169] on button "Save" at bounding box center [100, 169] width 18 height 10
click at [109, 105] on label "Funeral Director" at bounding box center [158, 102] width 126 height 7
click at [101, 105] on input "Funeral Director" at bounding box center [98, 103] width 6 height 4
checkbox input "true"
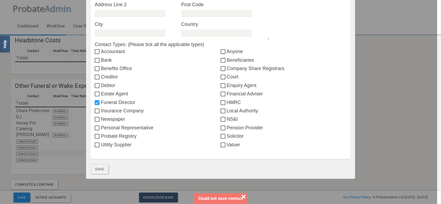
click at [101, 164] on div "Find existing contact Add a Person Add an Organisation Organisation Name Manche…" at bounding box center [221, 22] width 260 height 301
click at [101, 166] on button "Save" at bounding box center [100, 169] width 18 height 10
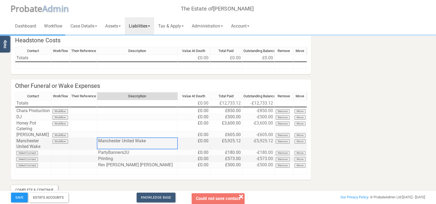
click at [125, 139] on td "Manchester United Wake" at bounding box center [137, 144] width 81 height 12
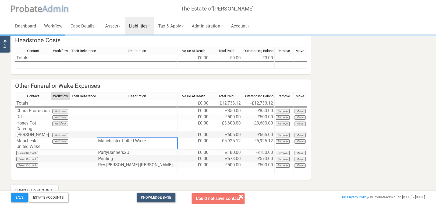
drag, startPoint x: 152, startPoint y: 139, endPoint x: 54, endPoint y: 137, distance: 98.0
click at [54, 137] on tbody "Totals £0.00 £12,733.12 -£12,733.12 Chara Production Workflow £0.00 £850.00 -£8…" at bounding box center [161, 137] width 292 height 74
click at [135, 142] on td "Manchester United Wake" at bounding box center [137, 144] width 81 height 12
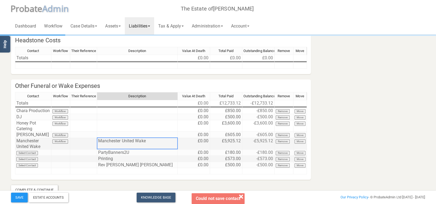
click at [146, 142] on td "Manchester United Wake" at bounding box center [137, 144] width 81 height 12
click at [146, 142] on textarea "Manchester United Wake" at bounding box center [137, 143] width 81 height 12
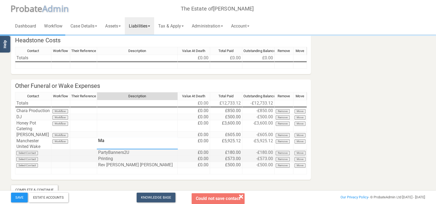
type textarea "M"
click at [120, 151] on td at bounding box center [137, 152] width 81 height 6
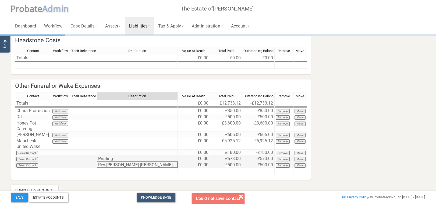
click at [113, 166] on td "Rev Dr Carver Anderson" at bounding box center [137, 165] width 81 height 6
type textarea "Rev Dr Carver Anderson"
click at [111, 150] on td at bounding box center [137, 152] width 81 height 6
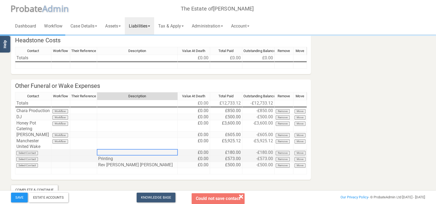
click at [111, 152] on td at bounding box center [137, 152] width 81 height 6
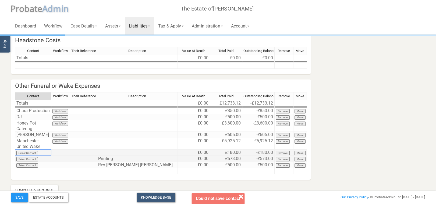
click at [29, 151] on td "Select Contact" at bounding box center [33, 152] width 36 height 6
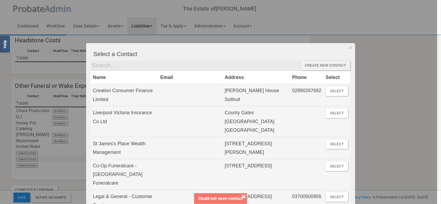
click at [323, 63] on div "Create new contact" at bounding box center [326, 66] width 50 height 10
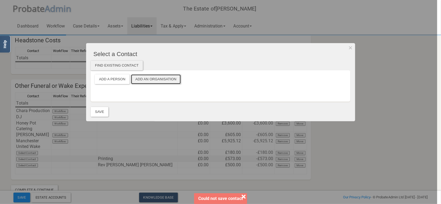
click at [149, 78] on button "Add an Organisation" at bounding box center [156, 79] width 50 height 10
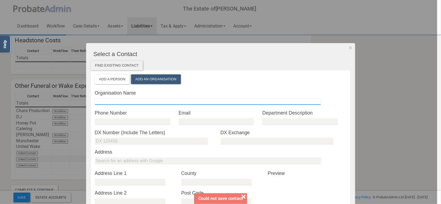
click at [115, 103] on input "text" at bounding box center [208, 101] width 226 height 7
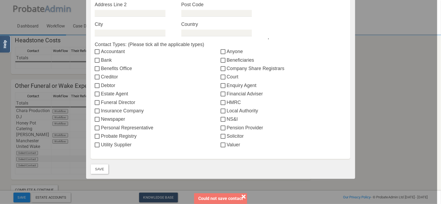
type input "PartyBanners2U"
click at [112, 104] on label "Funeral Director" at bounding box center [158, 102] width 126 height 7
click at [101, 104] on input "Funeral Director" at bounding box center [98, 103] width 6 height 4
checkbox input "true"
click at [93, 171] on button "Save" at bounding box center [100, 169] width 18 height 10
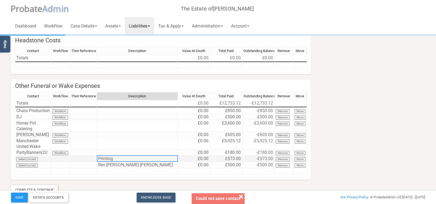
click at [116, 159] on td "Printing" at bounding box center [137, 159] width 81 height 6
click at [113, 158] on td "Printing" at bounding box center [137, 159] width 81 height 6
type textarea "Printing"
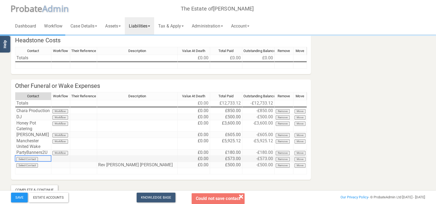
click at [31, 160] on td "Select Contact" at bounding box center [33, 159] width 36 height 6
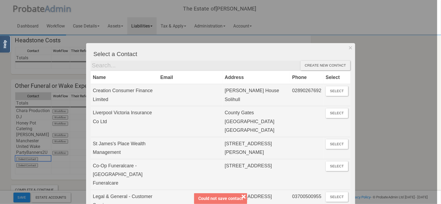
click at [325, 65] on div "Create new contact" at bounding box center [326, 66] width 50 height 10
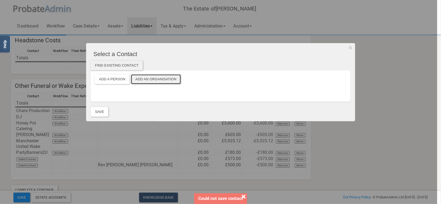
click at [154, 76] on button "Add an Organisation" at bounding box center [156, 79] width 50 height 10
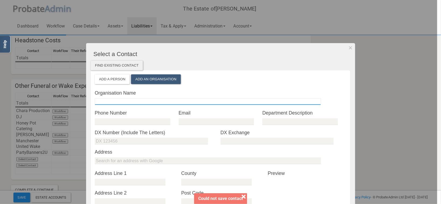
click at [111, 102] on input "text" at bounding box center [208, 101] width 226 height 7
paste input "Printing"
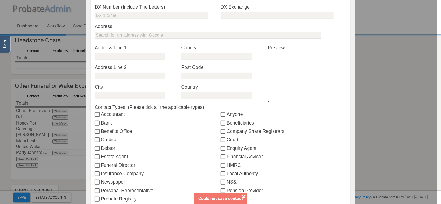
type input "Printing"
click at [111, 163] on label "Funeral Director" at bounding box center [158, 165] width 126 height 7
click at [101, 163] on input "Funeral Director" at bounding box center [98, 165] width 6 height 4
checkbox input "true"
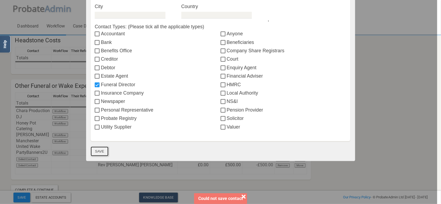
click at [100, 150] on button "Save" at bounding box center [100, 151] width 18 height 10
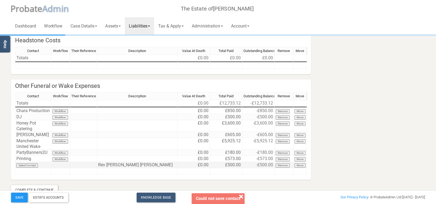
click at [142, 164] on td "Rev Dr Carver Anderson" at bounding box center [137, 165] width 81 height 6
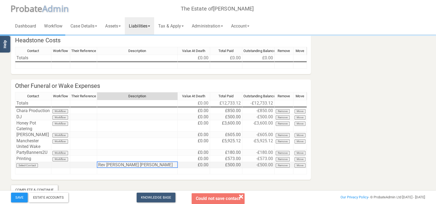
click at [142, 164] on td "Rev Dr Carver Anderson" at bounding box center [137, 165] width 81 height 6
type textarea "Rev Dr Carver Anderson"
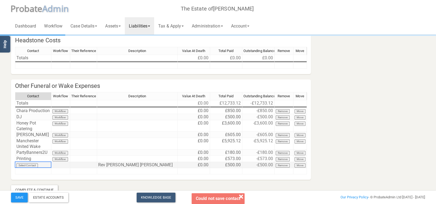
click at [26, 164] on td "Select Contact" at bounding box center [33, 165] width 36 height 6
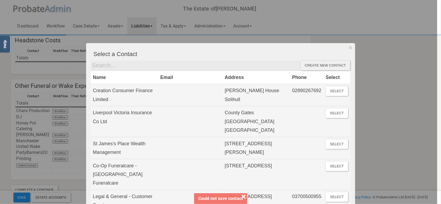
click at [340, 61] on div "Create new contact" at bounding box center [326, 66] width 50 height 10
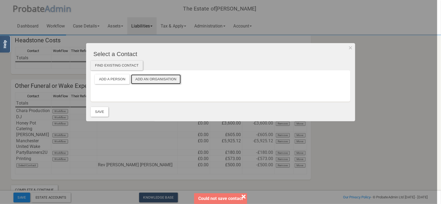
click at [145, 78] on button "Add an Organisation" at bounding box center [156, 79] width 50 height 10
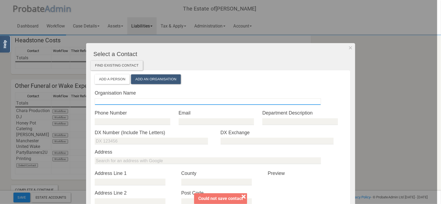
click at [130, 102] on input "text" at bounding box center [208, 101] width 226 height 7
paste input "Rev Dr Carver Anderson"
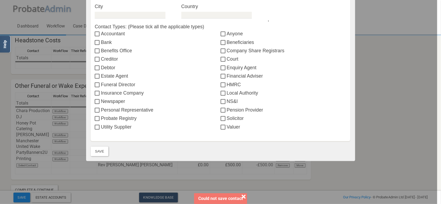
type input "Rev Dr Carver Anderson"
click at [107, 85] on label "Funeral Director" at bounding box center [158, 84] width 126 height 7
click at [101, 85] on input "Funeral Director" at bounding box center [98, 85] width 6 height 4
checkbox input "true"
click at [99, 152] on button "Save" at bounding box center [100, 151] width 18 height 10
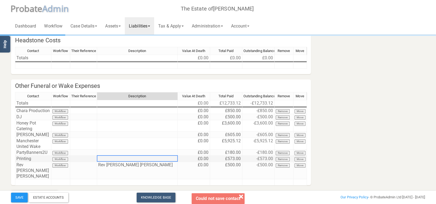
click at [144, 159] on td at bounding box center [137, 159] width 81 height 6
click at [148, 163] on td "Rev Dr Carver Anderson" at bounding box center [137, 170] width 81 height 17
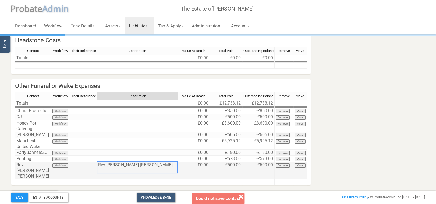
click at [148, 163] on td "Rev Dr Carver Anderson" at bounding box center [137, 170] width 81 height 17
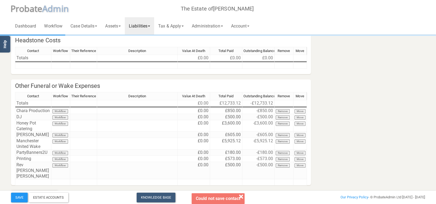
drag, startPoint x: 387, startPoint y: 127, endPoint x: 358, endPoint y: 85, distance: 50.9
click at [387, 126] on section "Funeral Expenses Complete Mark As Incomplete Mark As Complete Undertaker's Fees…" at bounding box center [218, 82] width 423 height 236
click at [22, 195] on button "Save" at bounding box center [19, 197] width 17 height 10
click at [17, 195] on button "Save" at bounding box center [19, 197] width 17 height 10
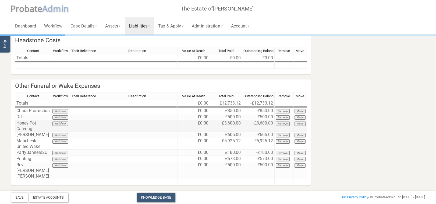
scroll to position [87, 0]
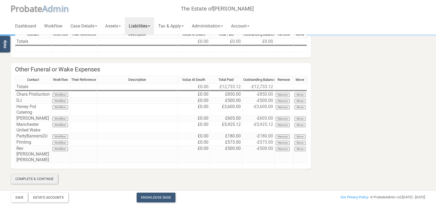
click at [27, 181] on div "Complete & Continue" at bounding box center [34, 179] width 47 height 10
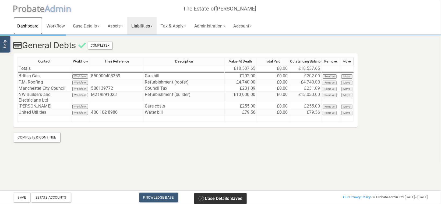
click at [30, 24] on link "Dashboard" at bounding box center [27, 25] width 29 height 17
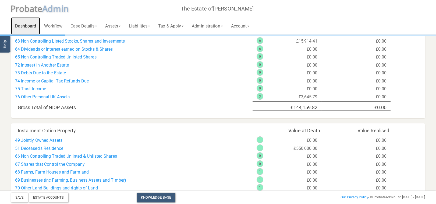
scroll to position [195, 0]
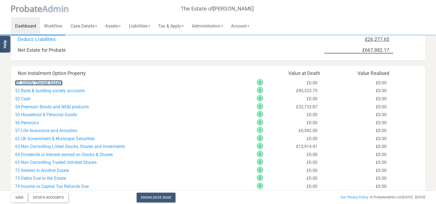
click at [36, 83] on link "50 Jointly Owned Assets" at bounding box center [38, 82] width 47 height 5
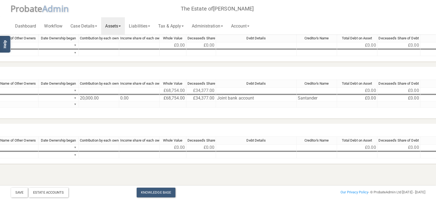
scroll to position [77, 274]
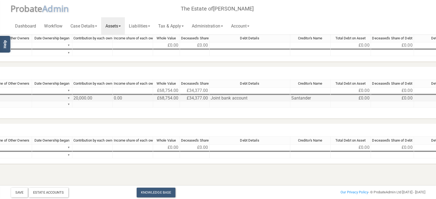
click at [88, 99] on td "20,000.00" at bounding box center [92, 98] width 40 height 6
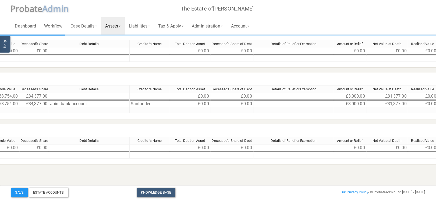
scroll to position [72, 472]
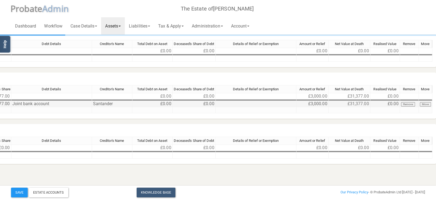
click at [320, 105] on td "£3,000.00" at bounding box center [313, 104] width 32 height 6
click at [361, 102] on td "£34,377.00" at bounding box center [350, 104] width 42 height 6
click at [15, 191] on button "Save" at bounding box center [19, 192] width 17 height 10
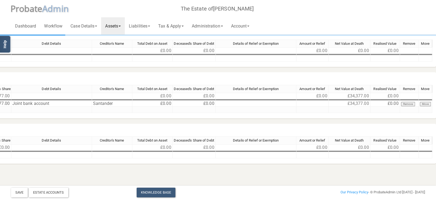
scroll to position [0, 472]
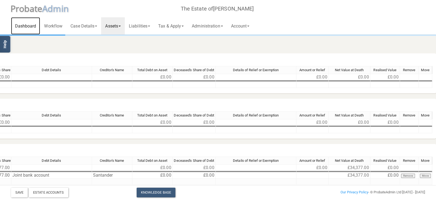
click at [29, 25] on link "Dashboard" at bounding box center [25, 25] width 29 height 17
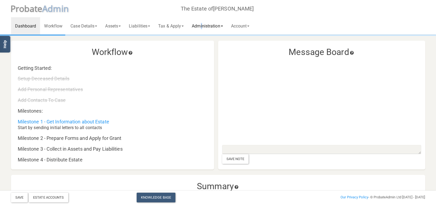
click at [205, 27] on link "Administration" at bounding box center [207, 25] width 39 height 17
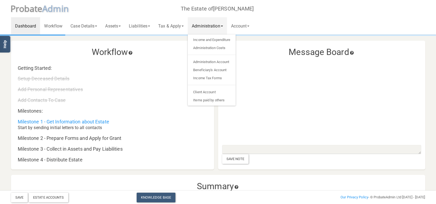
drag, startPoint x: 177, startPoint y: 25, endPoint x: 179, endPoint y: 48, distance: 23.2
click at [177, 25] on link "Tax & Apply" at bounding box center [171, 25] width 34 height 17
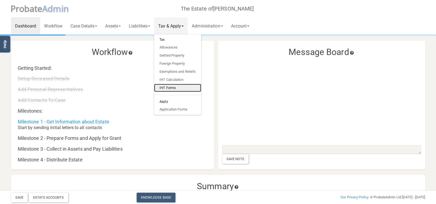
click at [184, 87] on link "IHT Forms" at bounding box center [177, 88] width 47 height 8
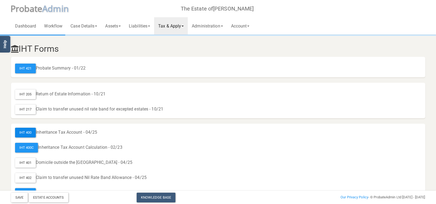
click at [25, 134] on div "IHT 400" at bounding box center [25, 133] width 21 height 10
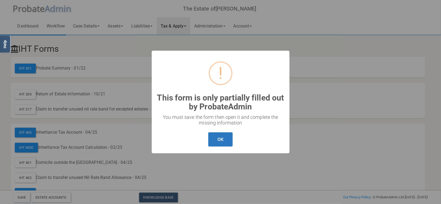
click at [214, 138] on button "OK" at bounding box center [220, 139] width 24 height 14
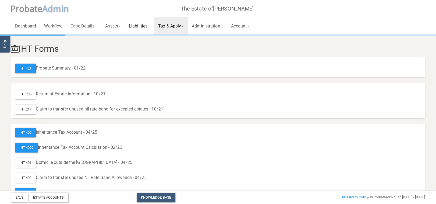
click at [134, 25] on link "Liabilities" at bounding box center [139, 25] width 29 height 17
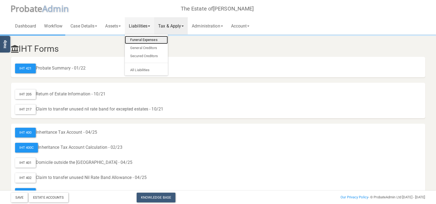
click at [138, 41] on link "Funeral Expenses" at bounding box center [146, 40] width 43 height 8
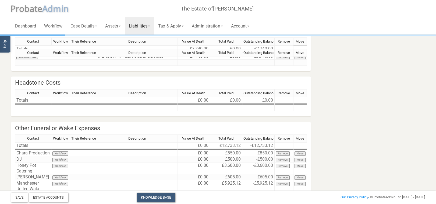
scroll to position [87, 0]
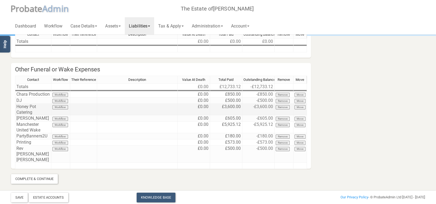
click at [201, 104] on td "£0.00" at bounding box center [194, 110] width 32 height 12
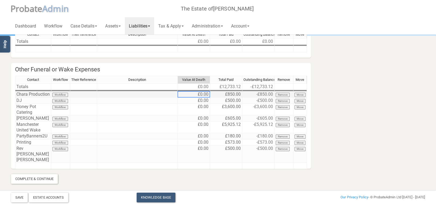
click at [201, 93] on td "£0.00" at bounding box center [194, 94] width 32 height 6
click at [211, 101] on td "£500.00" at bounding box center [226, 100] width 32 height 6
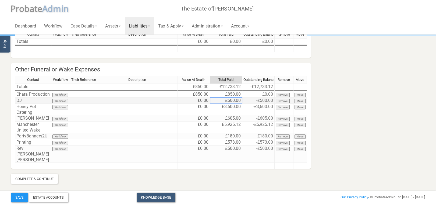
click at [203, 99] on td "£0.00" at bounding box center [194, 100] width 32 height 6
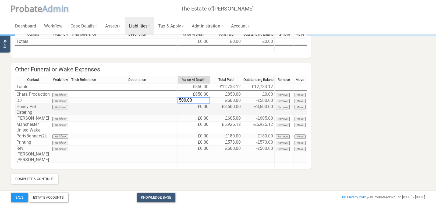
click at [248, 112] on td "-£3,600.00" at bounding box center [259, 110] width 32 height 12
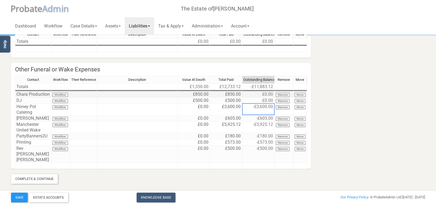
click at [233, 93] on td "£850.00" at bounding box center [226, 94] width 32 height 6
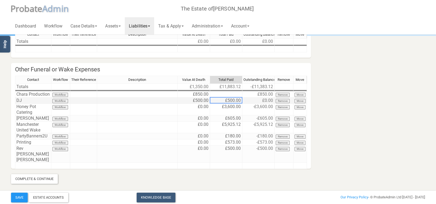
click at [234, 98] on td "£500.00" at bounding box center [226, 100] width 32 height 6
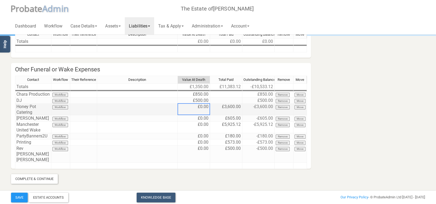
click at [201, 106] on td "£0.00" at bounding box center [194, 110] width 32 height 12
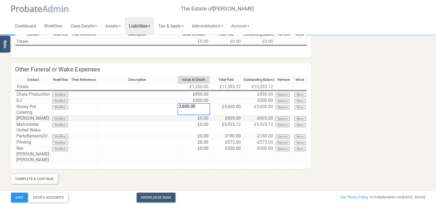
click at [215, 121] on tbody "Totals £1,350.00 £11,383.12 -£10,533.12 Chara Production Workflow £850.00 £850.…" at bounding box center [161, 125] width 292 height 85
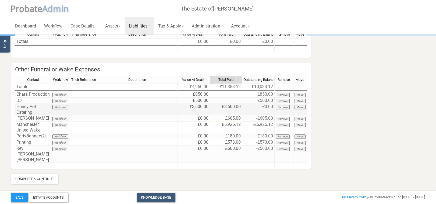
click at [231, 107] on td "£3,600.00" at bounding box center [226, 110] width 32 height 12
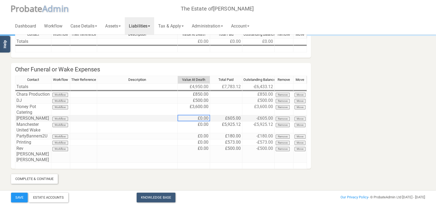
click at [204, 117] on td "£0.00" at bounding box center [194, 118] width 32 height 6
click at [205, 122] on div "605.00" at bounding box center [194, 119] width 33 height 9
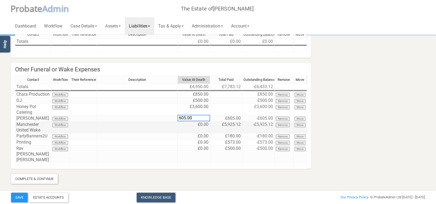
click at [205, 124] on td "£0.00" at bounding box center [194, 127] width 32 height 12
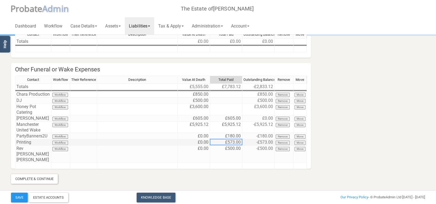
click at [230, 143] on td "£573.00" at bounding box center [226, 142] width 32 height 6
click at [235, 116] on td "£605.00" at bounding box center [226, 118] width 32 height 6
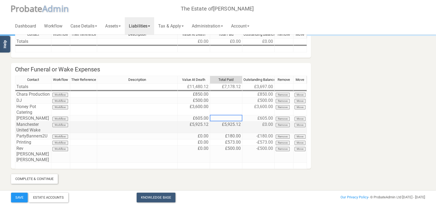
click at [233, 125] on td "£5,925.12" at bounding box center [226, 127] width 32 height 12
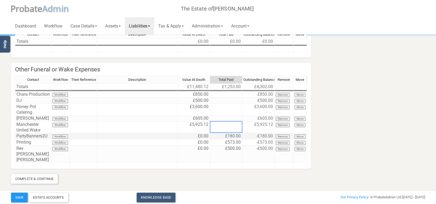
click at [202, 136] on td "£0.00" at bounding box center [194, 136] width 32 height 6
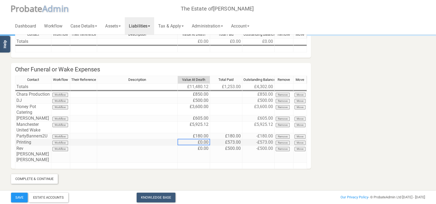
click at [206, 141] on td "£0.00" at bounding box center [194, 142] width 32 height 6
click at [204, 150] on td "£0.00" at bounding box center [194, 153] width 32 height 17
type textarea "500"
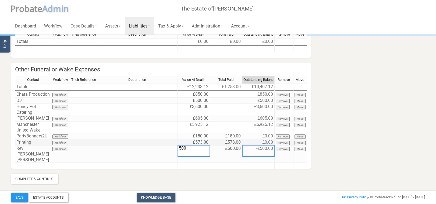
drag, startPoint x: 246, startPoint y: 145, endPoint x: 237, endPoint y: 139, distance: 11.3
click at [247, 145] on tbody "Totals £12,233.12 £1,253.00 £10,407.12 Chara Production Workflow £850.00 £850.0…" at bounding box center [161, 125] width 292 height 85
click at [235, 136] on td "£180.00" at bounding box center [226, 136] width 32 height 6
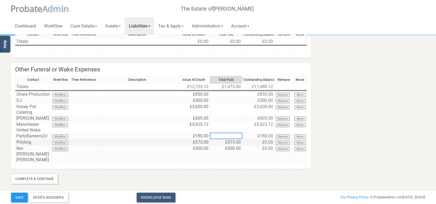
click at [234, 141] on td "£573.00" at bounding box center [226, 142] width 32 height 6
click at [231, 149] on td "£500.00" at bounding box center [226, 153] width 32 height 17
click at [248, 172] on section "Funeral Expenses Complete Mark As Incomplete Mark As Complete Undertaker's Fees…" at bounding box center [218, 66] width 423 height 236
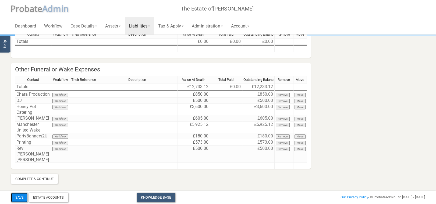
click at [16, 196] on button "Save" at bounding box center [19, 197] width 17 height 10
click at [187, 28] on link "Tax & Apply" at bounding box center [171, 25] width 34 height 17
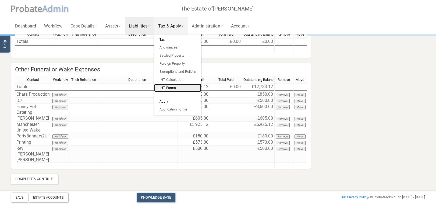
click at [175, 87] on link "IHT Forms" at bounding box center [177, 88] width 47 height 8
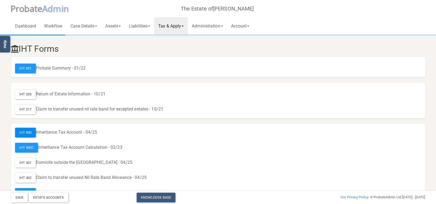
click at [29, 134] on div "IHT 400" at bounding box center [25, 133] width 21 height 10
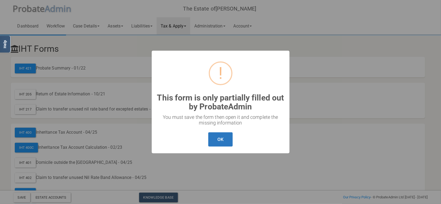
click at [225, 135] on button "OK" at bounding box center [220, 139] width 24 height 14
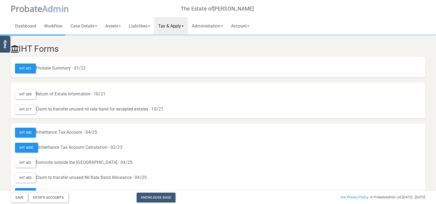
click at [184, 24] on link "Tax & Apply" at bounding box center [171, 25] width 34 height 17
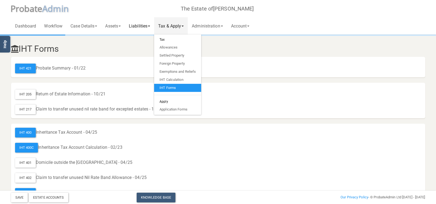
click at [143, 26] on link "Liabilities" at bounding box center [139, 25] width 29 height 17
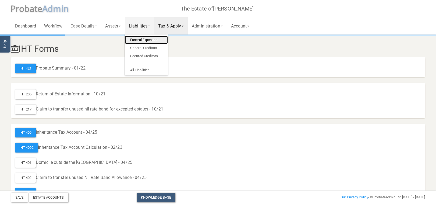
click at [148, 41] on link "Funeral Expenses" at bounding box center [146, 40] width 43 height 8
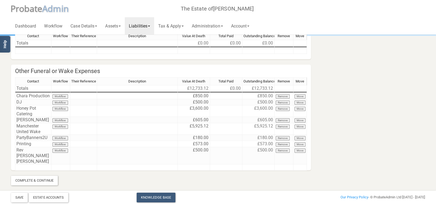
scroll to position [87, 0]
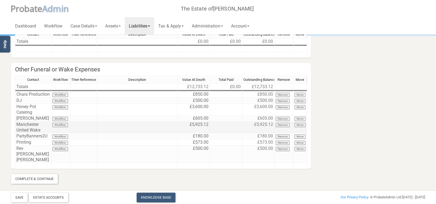
click at [215, 123] on td at bounding box center [226, 127] width 32 height 12
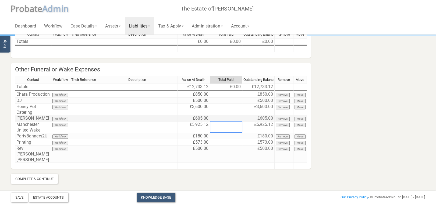
click at [201, 115] on td "£605.00" at bounding box center [194, 118] width 32 height 6
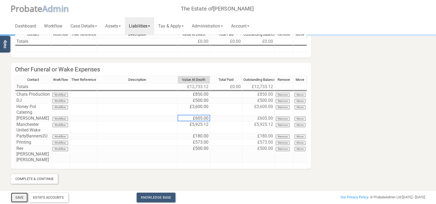
click at [15, 201] on button "Save" at bounding box center [19, 197] width 17 height 10
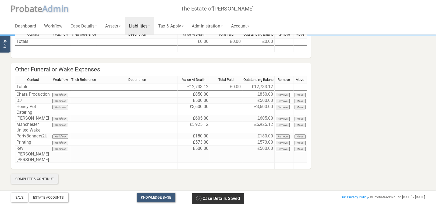
click at [37, 178] on div "Complete & Continue" at bounding box center [34, 179] width 47 height 10
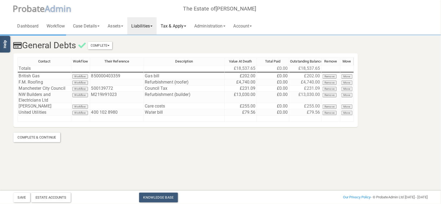
click at [183, 25] on link "Tax & Apply" at bounding box center [174, 25] width 34 height 17
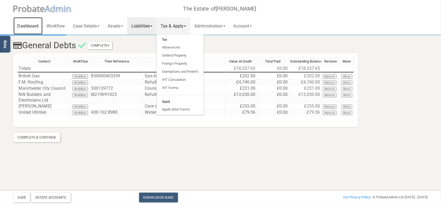
click at [20, 25] on link "Dashboard" at bounding box center [27, 25] width 29 height 17
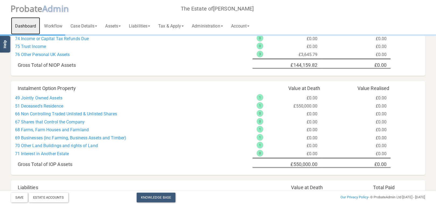
scroll to position [395, 0]
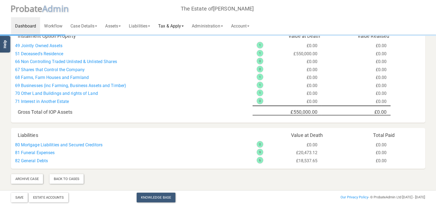
click at [169, 26] on link "Tax & Apply" at bounding box center [171, 25] width 34 height 17
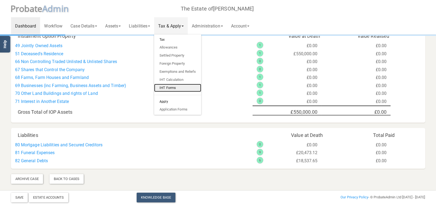
click at [184, 89] on link "IHT Forms" at bounding box center [177, 88] width 47 height 8
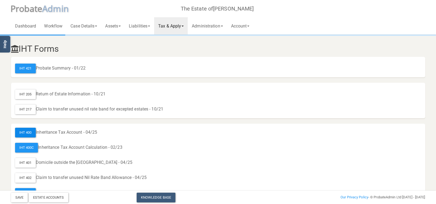
click at [30, 132] on div "IHT 400" at bounding box center [25, 133] width 21 height 10
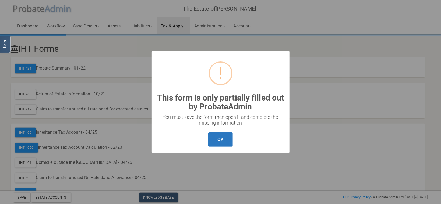
click at [212, 138] on button "OK" at bounding box center [220, 139] width 24 height 14
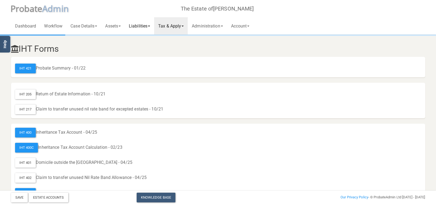
click at [146, 25] on link "Liabilities" at bounding box center [139, 25] width 29 height 17
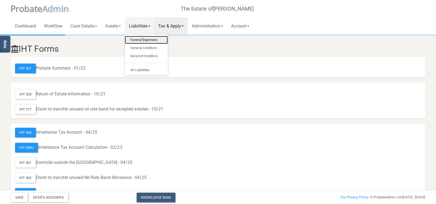
click at [150, 41] on link "Funeral Expenses" at bounding box center [146, 40] width 43 height 8
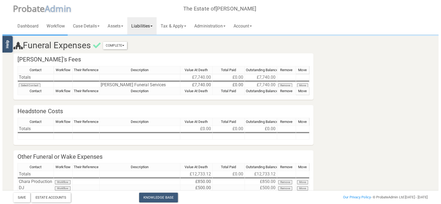
scroll to position [87, 0]
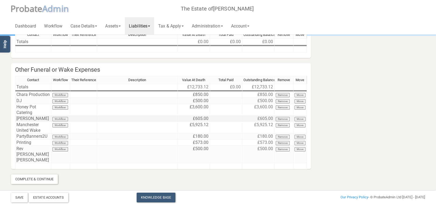
click at [236, 118] on td at bounding box center [226, 118] width 32 height 6
click at [41, 119] on td "Lesene Edwards" at bounding box center [33, 118] width 36 height 6
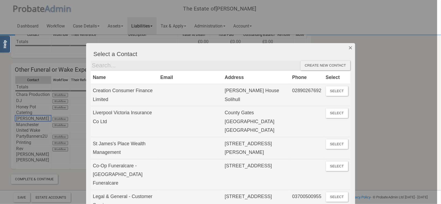
click at [348, 46] on button "Dismiss" at bounding box center [350, 47] width 9 height 9
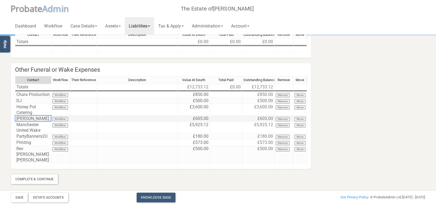
click at [27, 119] on td "Lesene Edwards" at bounding box center [33, 118] width 36 height 6
click at [37, 118] on td "Lesene Edwards" at bounding box center [33, 118] width 36 height 6
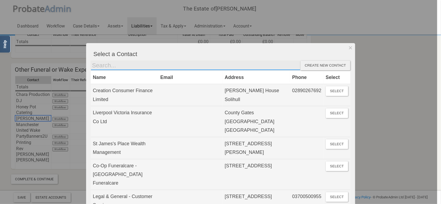
click at [123, 64] on input "text" at bounding box center [196, 66] width 210 height 10
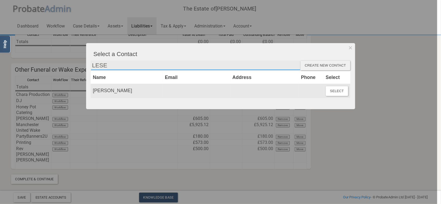
type input "LESE"
click at [129, 91] on td "Lesene Edwards" at bounding box center [127, 91] width 72 height 14
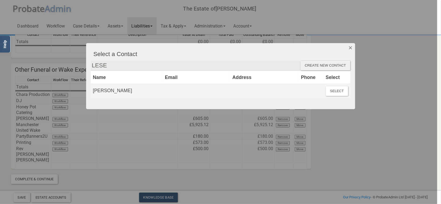
click at [353, 47] on button "Dismiss" at bounding box center [350, 47] width 9 height 9
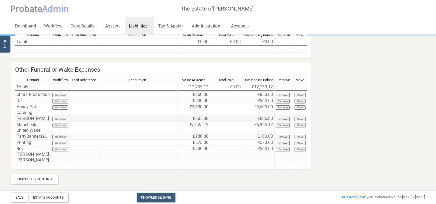
click at [37, 117] on td "Lesene Edwards" at bounding box center [33, 118] width 36 height 6
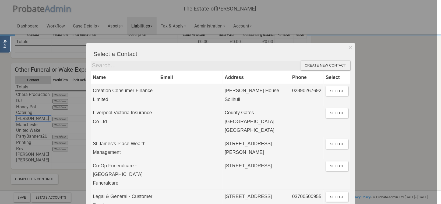
click at [314, 66] on div "Create new contact" at bounding box center [326, 66] width 50 height 10
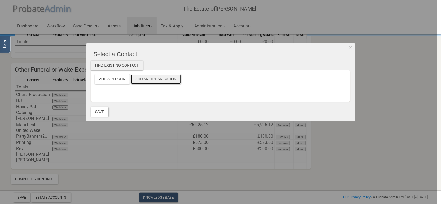
click at [162, 79] on button "Add an Organisation" at bounding box center [156, 79] width 50 height 10
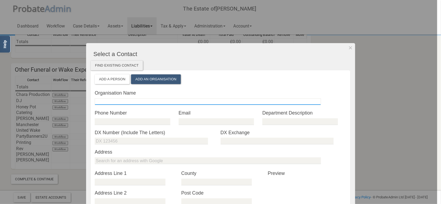
click at [116, 102] on input "text" at bounding box center [208, 101] width 226 height 7
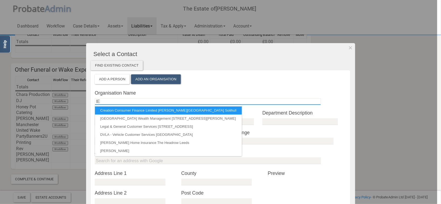
type input "l"
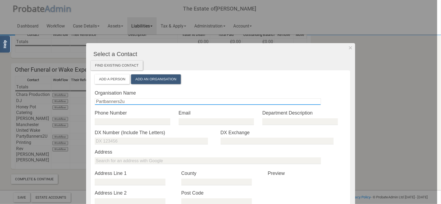
click at [102, 101] on input "Partbanners2u" at bounding box center [208, 101] width 226 height 7
click at [136, 99] on input "Partybanners2u" at bounding box center [208, 101] width 226 height 7
click at [104, 101] on input "Partybanners2u" at bounding box center [208, 101] width 226 height 7
click at [121, 102] on input "Party Banners2u" at bounding box center [208, 101] width 226 height 7
click at [127, 101] on input "Party Banners 2u" at bounding box center [208, 101] width 226 height 7
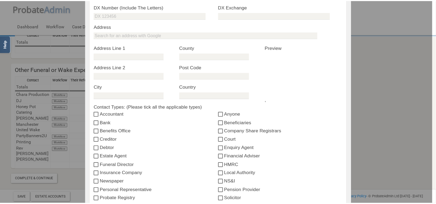
scroll to position [206, 0]
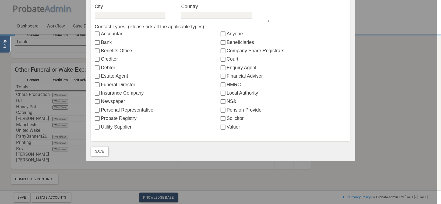
type input "Party Banners 2U and Lesene Edwards"
click at [115, 83] on label "Funeral Director" at bounding box center [158, 84] width 126 height 7
click at [101, 83] on input "Funeral Director" at bounding box center [98, 85] width 6 height 4
checkbox input "true"
click at [101, 153] on button "Save" at bounding box center [100, 151] width 18 height 10
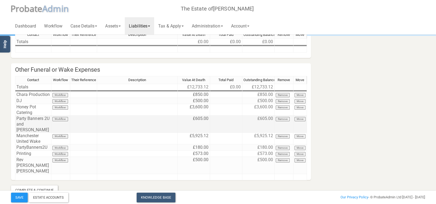
click at [198, 119] on td "£605.00" at bounding box center [194, 123] width 32 height 17
type textarea "785.00"
click at [240, 161] on td at bounding box center [226, 165] width 32 height 17
click at [286, 146] on button "Remove" at bounding box center [283, 148] width 14 height 4
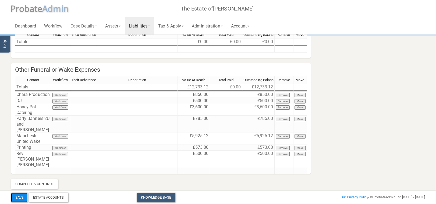
click at [24, 197] on button "Save" at bounding box center [19, 197] width 17 height 10
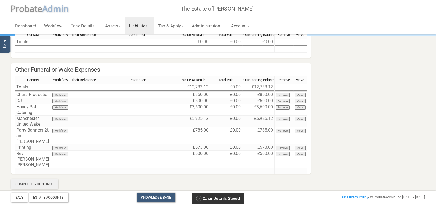
click at [34, 184] on div "Complete & Continue" at bounding box center [34, 184] width 47 height 10
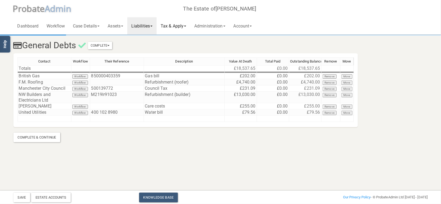
click at [184, 26] on link "Tax & Apply" at bounding box center [174, 25] width 34 height 17
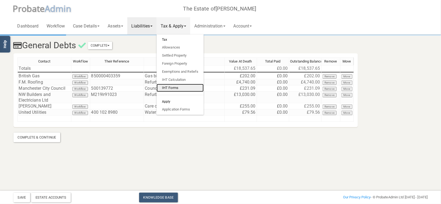
click at [180, 86] on link "IHT Forms" at bounding box center [180, 88] width 47 height 8
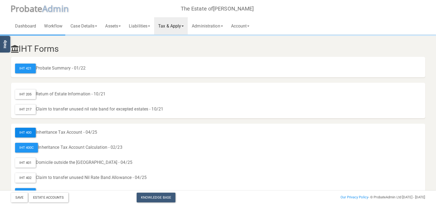
click at [26, 129] on div "IHT 400" at bounding box center [25, 133] width 21 height 10
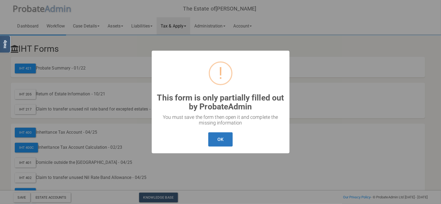
click at [220, 142] on button "OK" at bounding box center [220, 139] width 24 height 14
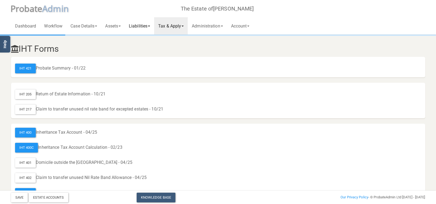
click at [149, 25] on link "Liabilities" at bounding box center [139, 25] width 29 height 17
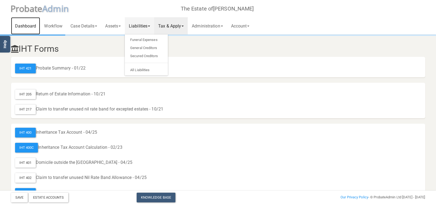
click at [26, 26] on link "Dashboard" at bounding box center [25, 25] width 29 height 17
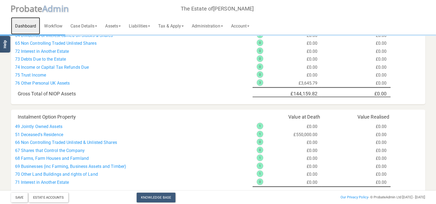
scroll to position [395, 0]
